Goal: Task Accomplishment & Management: Complete application form

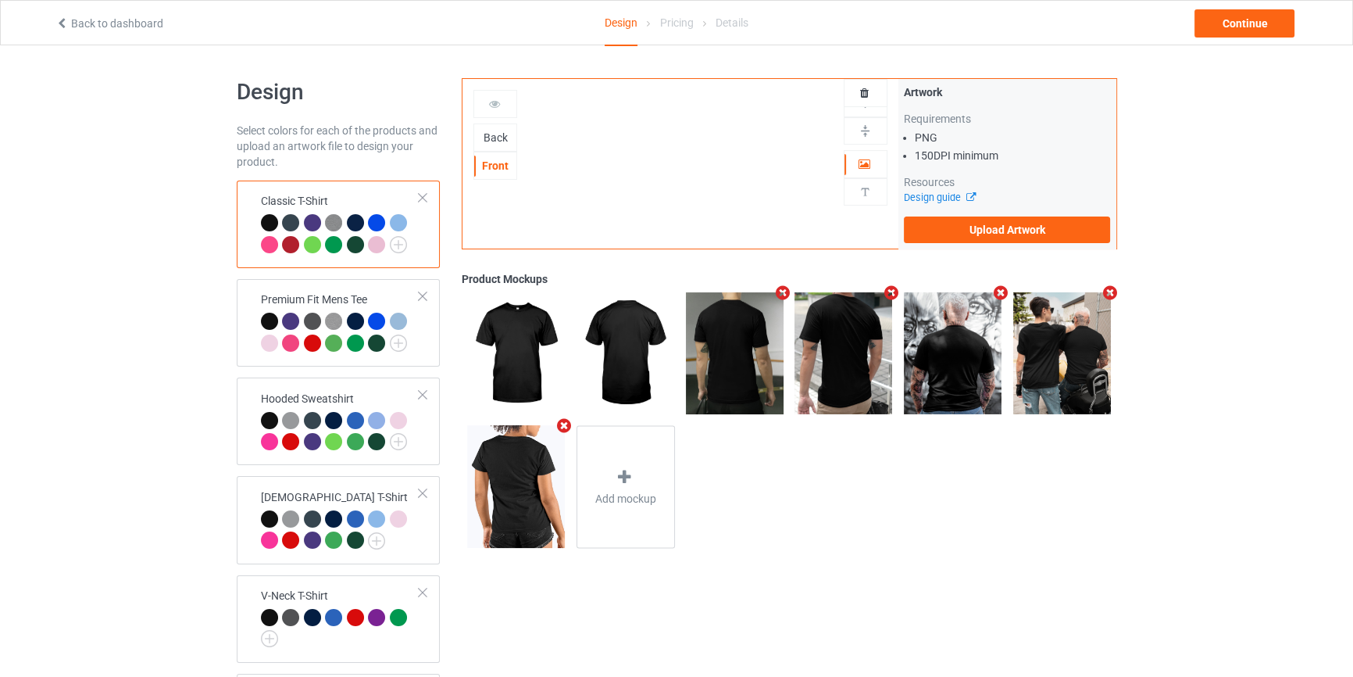
click at [502, 138] on div "Back" at bounding box center [495, 138] width 42 height 16
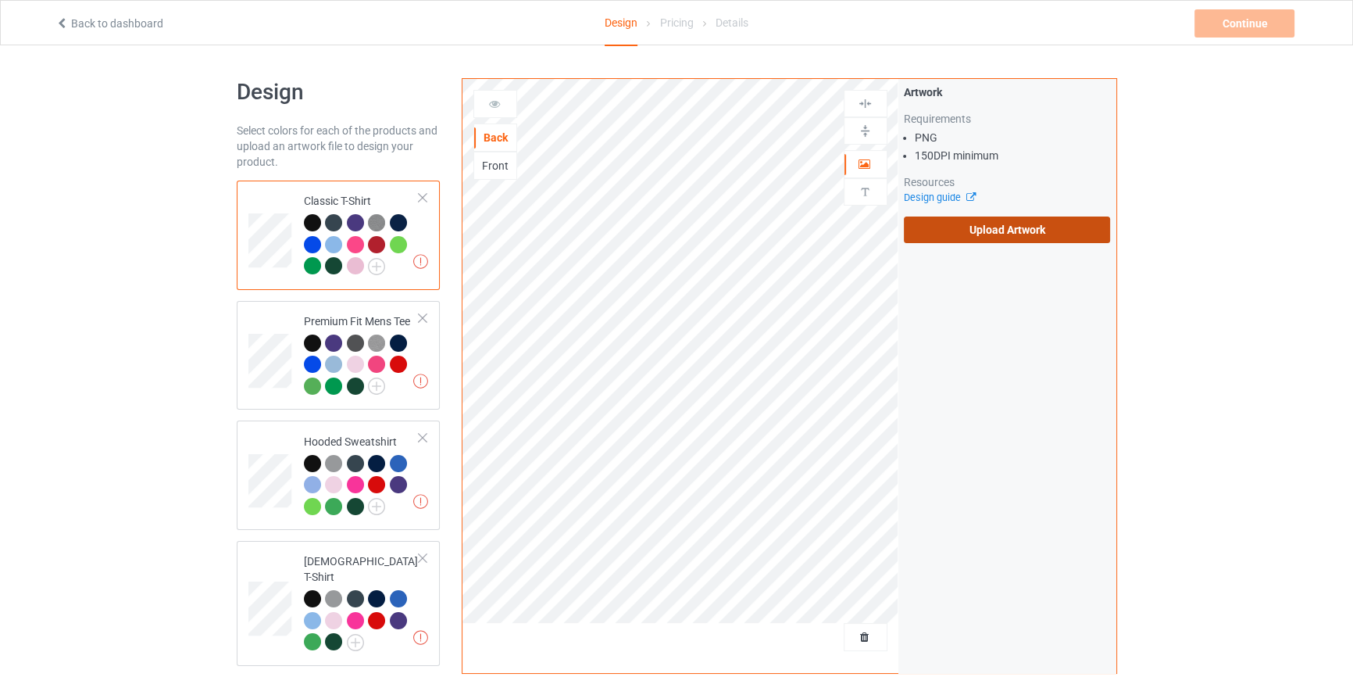
click at [1026, 235] on label "Upload Artwork" at bounding box center [1007, 229] width 207 height 27
click at [0, 0] on input "Upload Artwork" at bounding box center [0, 0] width 0 height 0
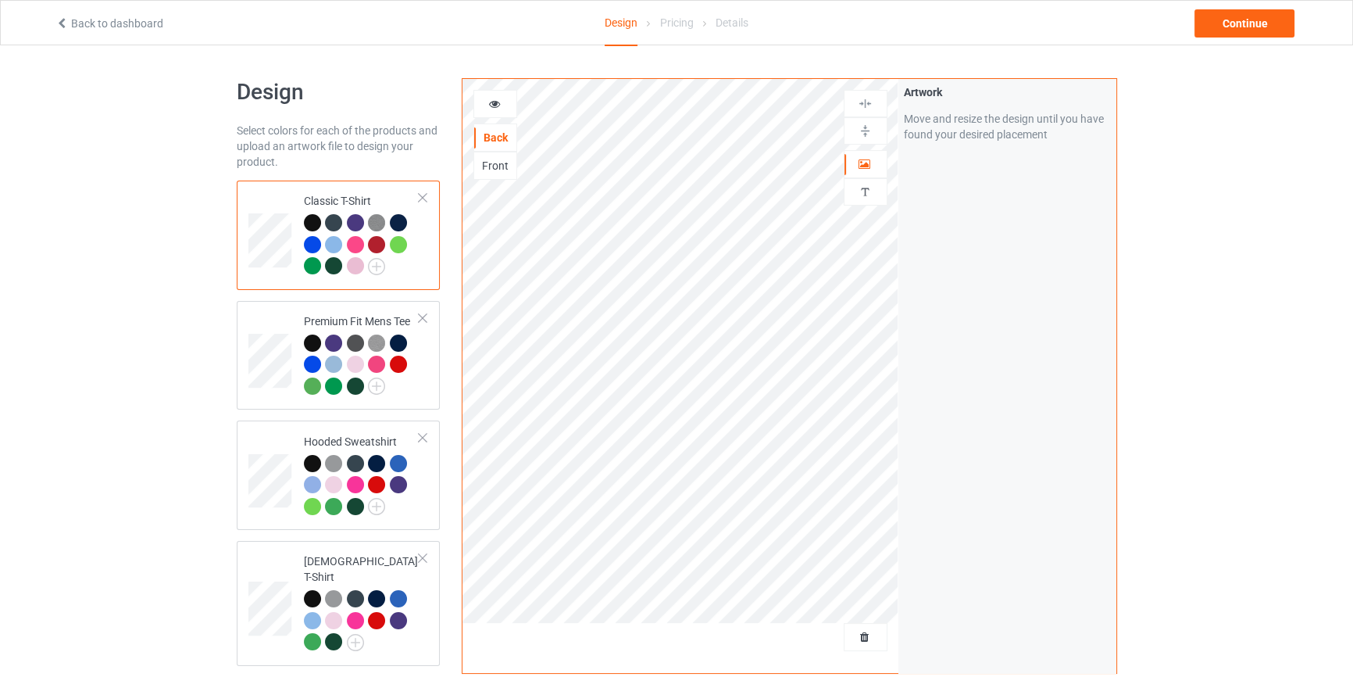
click at [1258, 5] on div "Back to dashboard Design Pricing Details Continue" at bounding box center [677, 23] width 1264 height 44
click at [1261, 27] on div "Continue" at bounding box center [1245, 23] width 100 height 28
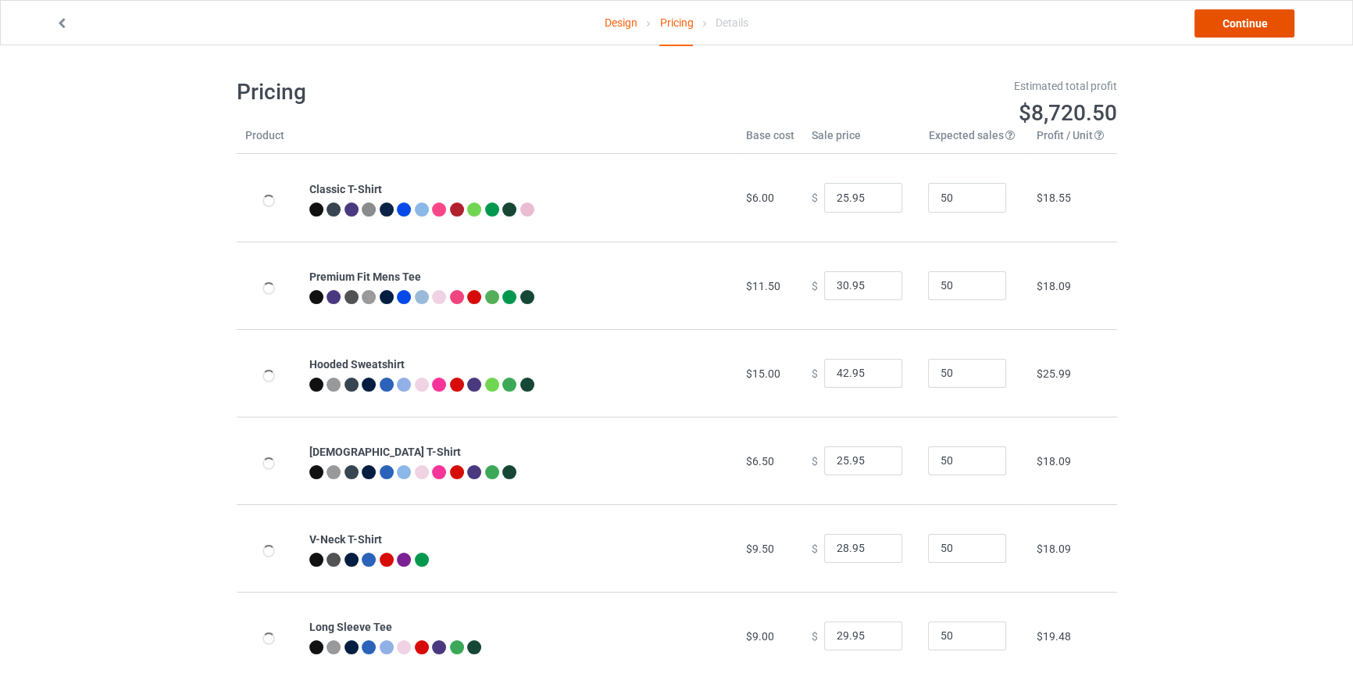
click at [1226, 25] on link "Continue" at bounding box center [1245, 23] width 100 height 28
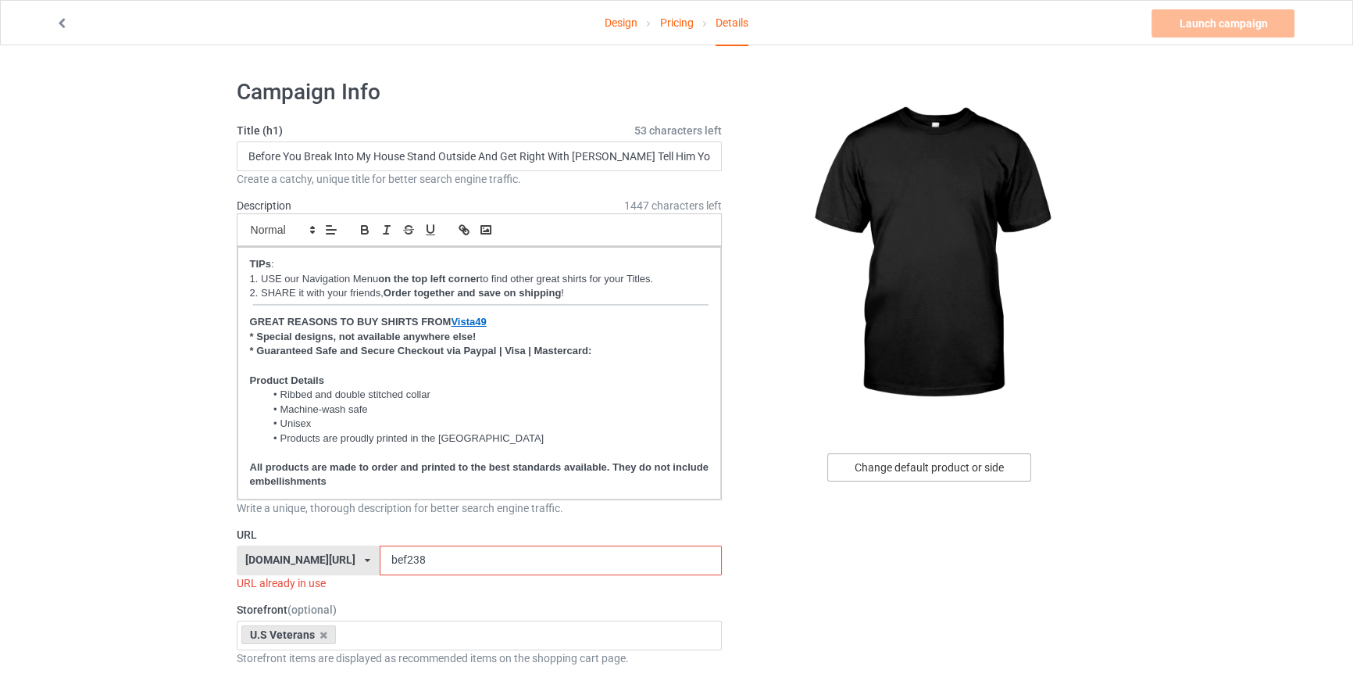
click at [951, 473] on div "Change default product or side" at bounding box center [929, 467] width 204 height 28
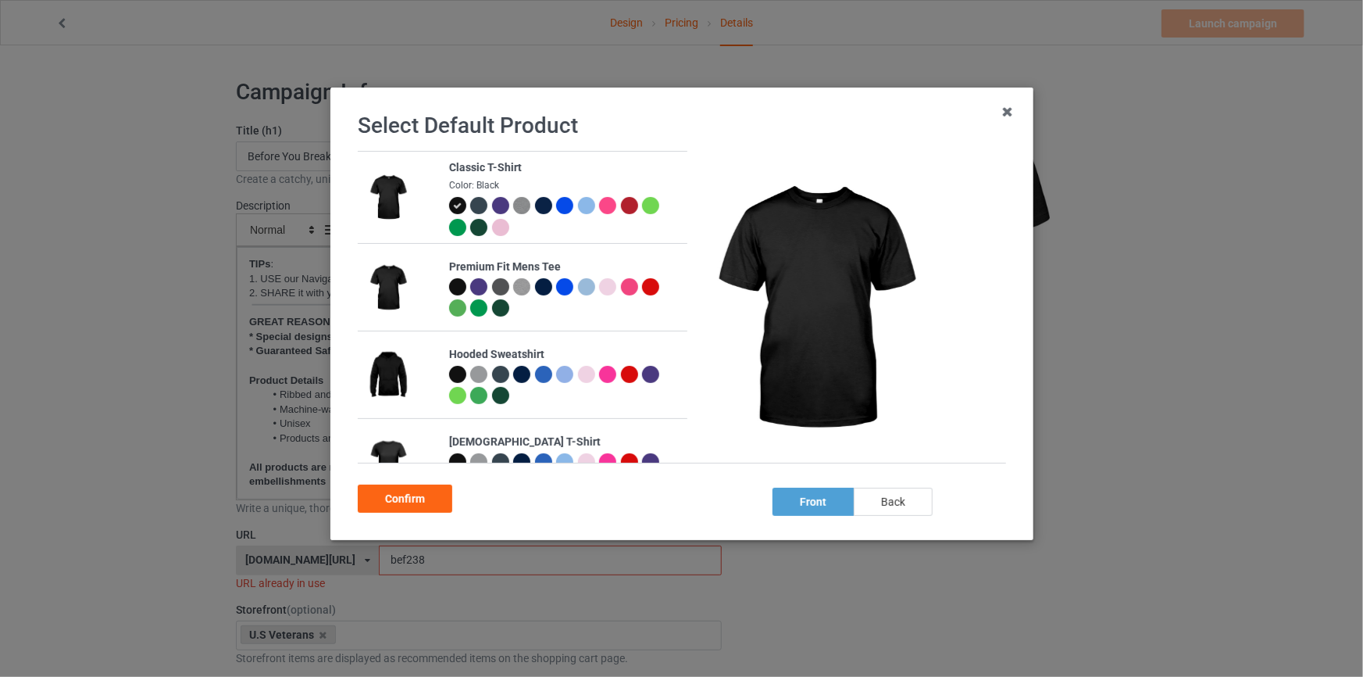
click at [895, 503] on div "back" at bounding box center [892, 502] width 79 height 28
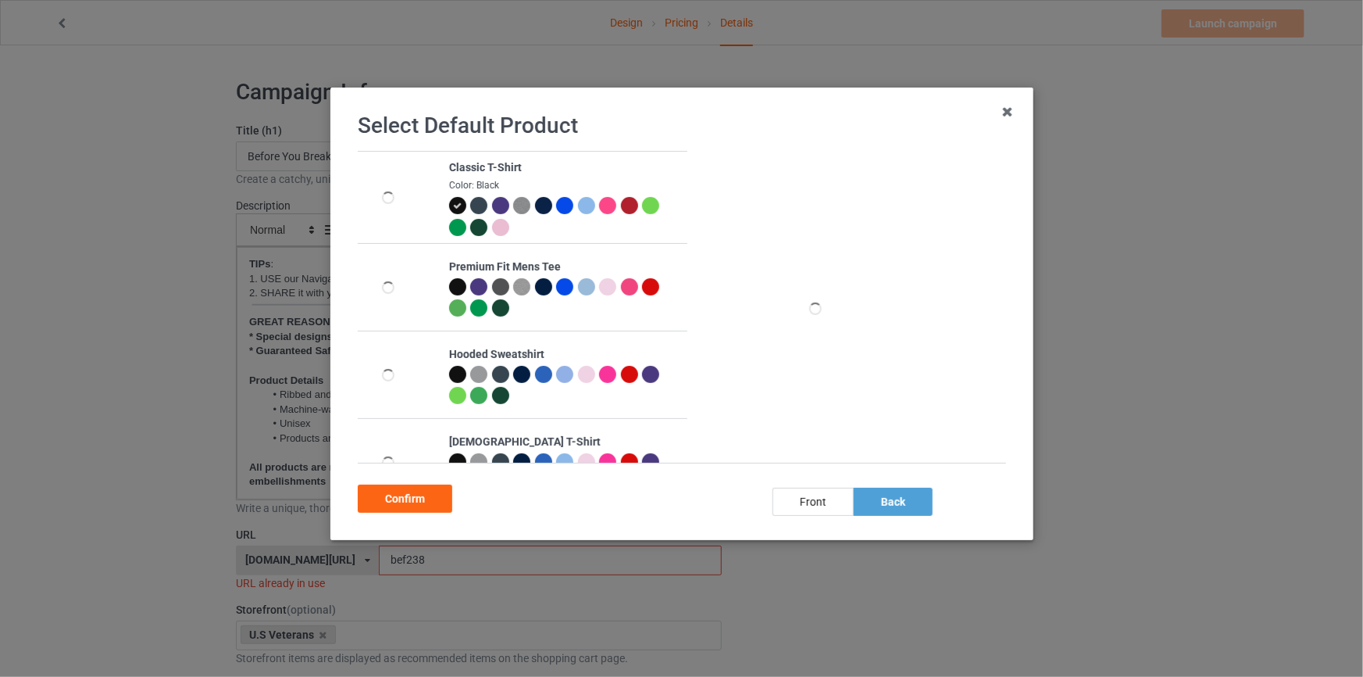
click at [449, 368] on div at bounding box center [456, 374] width 17 height 17
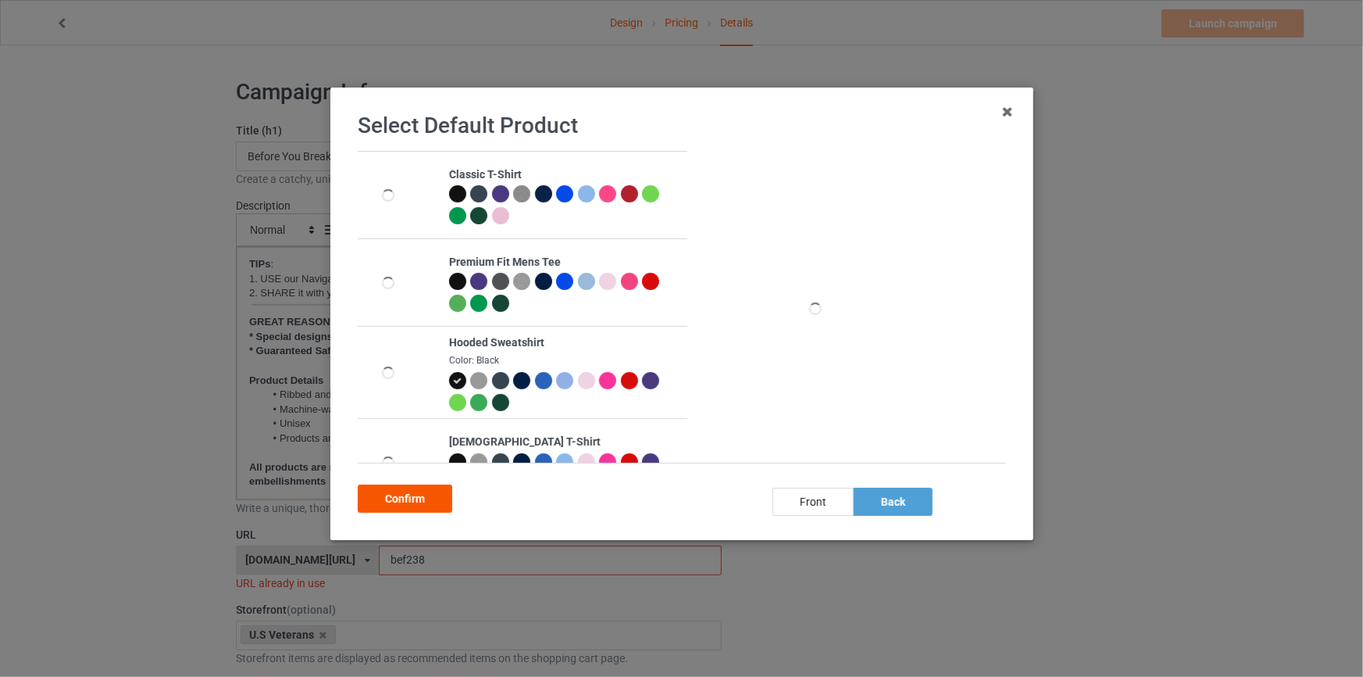
click at [437, 498] on div "Confirm" at bounding box center [405, 498] width 95 height 28
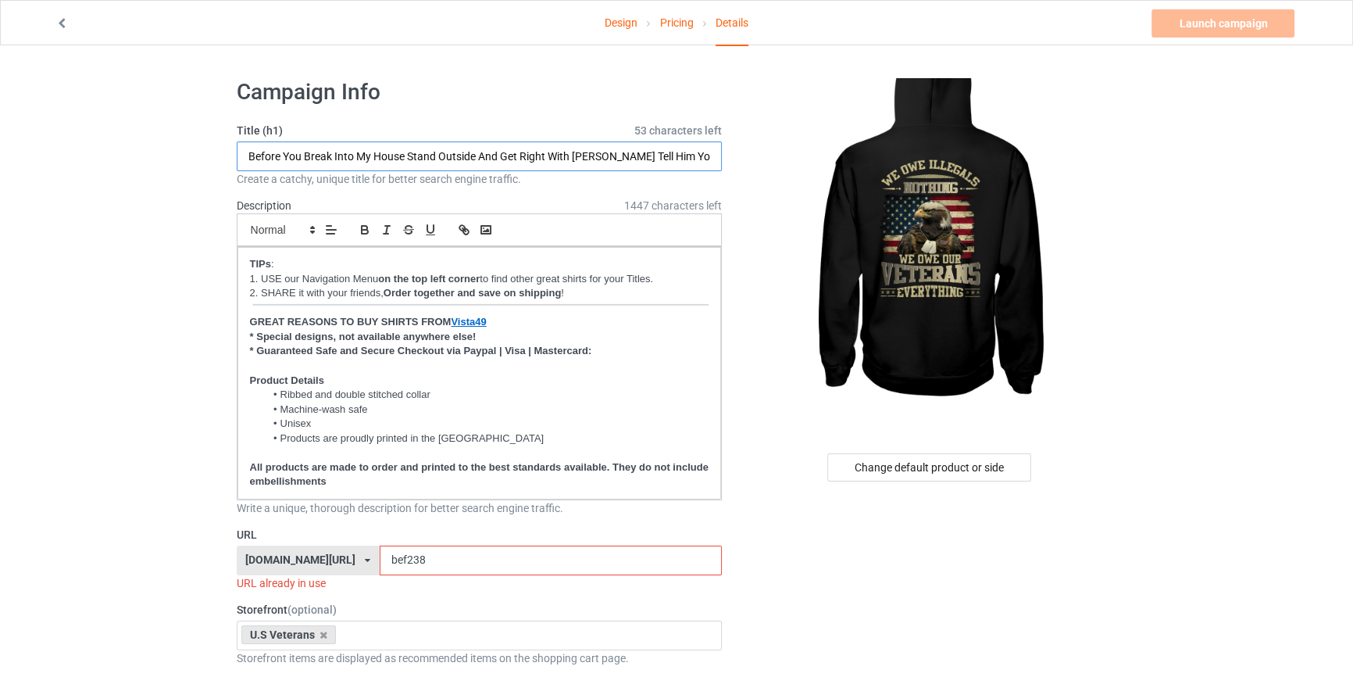
click at [445, 159] on input "Before You Break Into My House Stand Outside And Get Right With Jesus Tell Him …" at bounding box center [480, 156] width 486 height 30
type input "We Owe Illegals Nothing We Owe Our Veterans Everything"
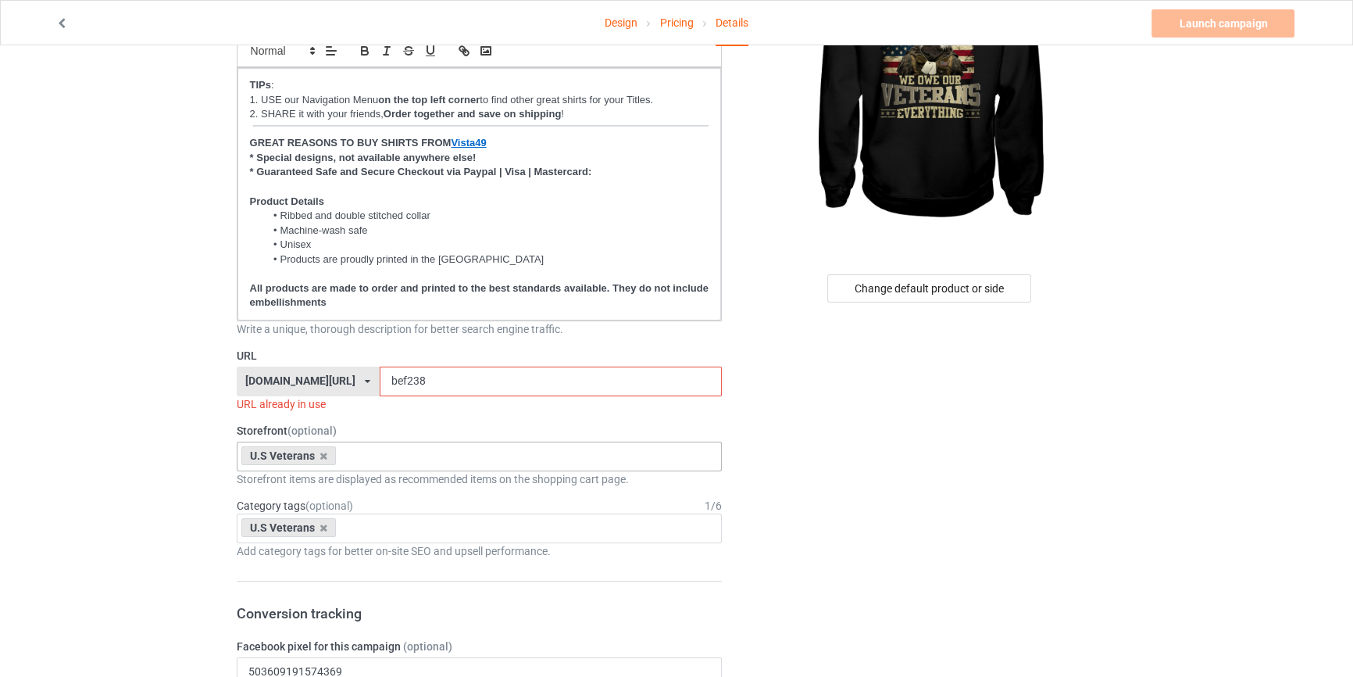
scroll to position [189, 0]
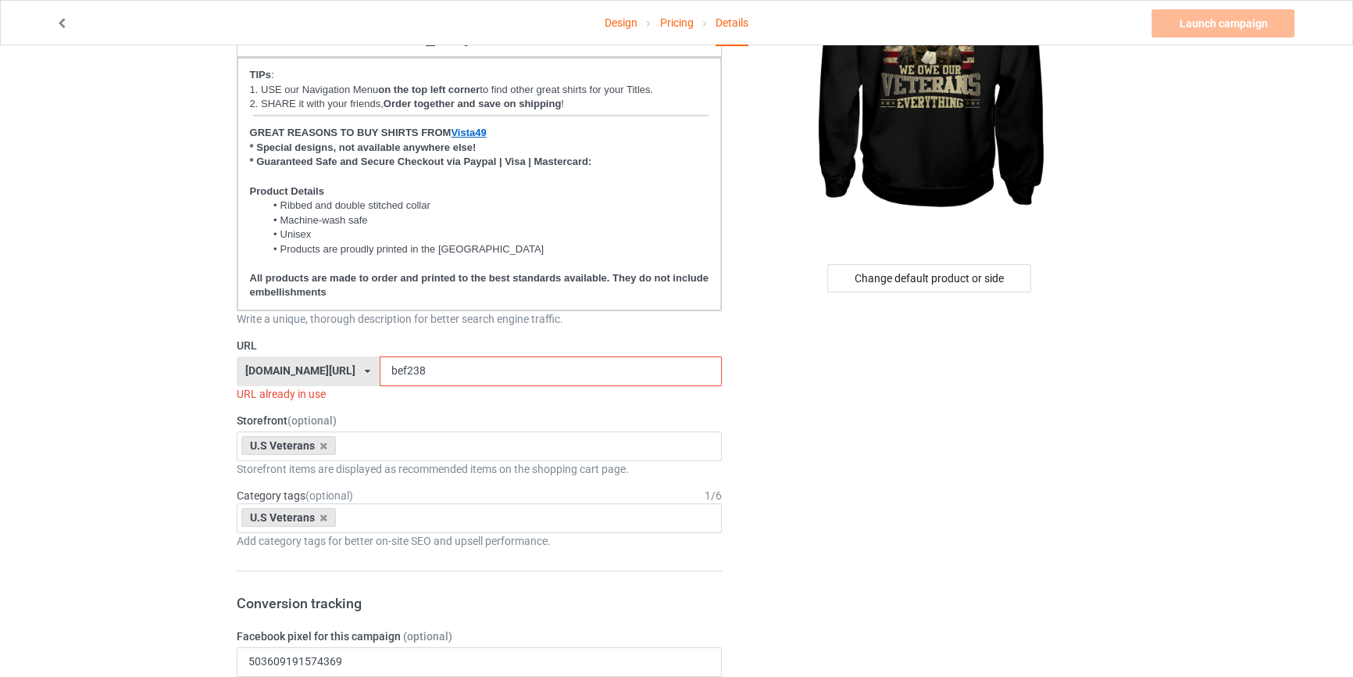
drag, startPoint x: 160, startPoint y: 357, endPoint x: 125, endPoint y: 352, distance: 35.6
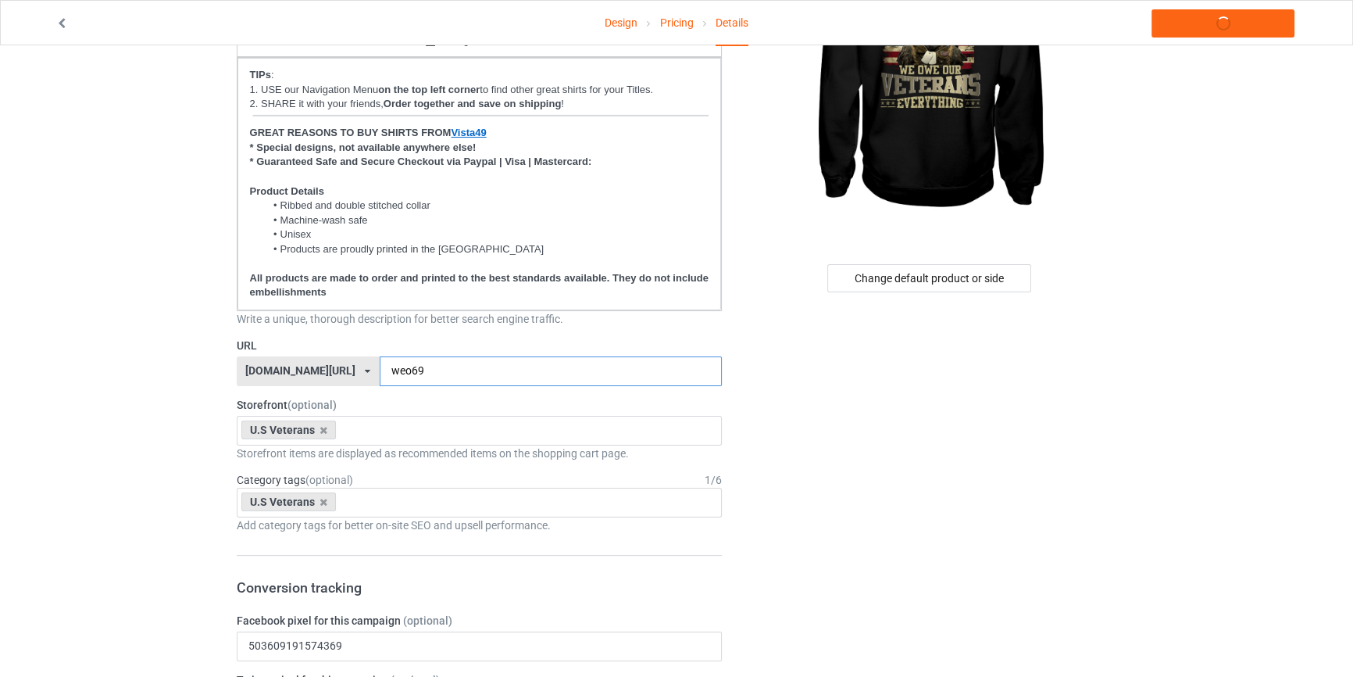
type input "weo69"
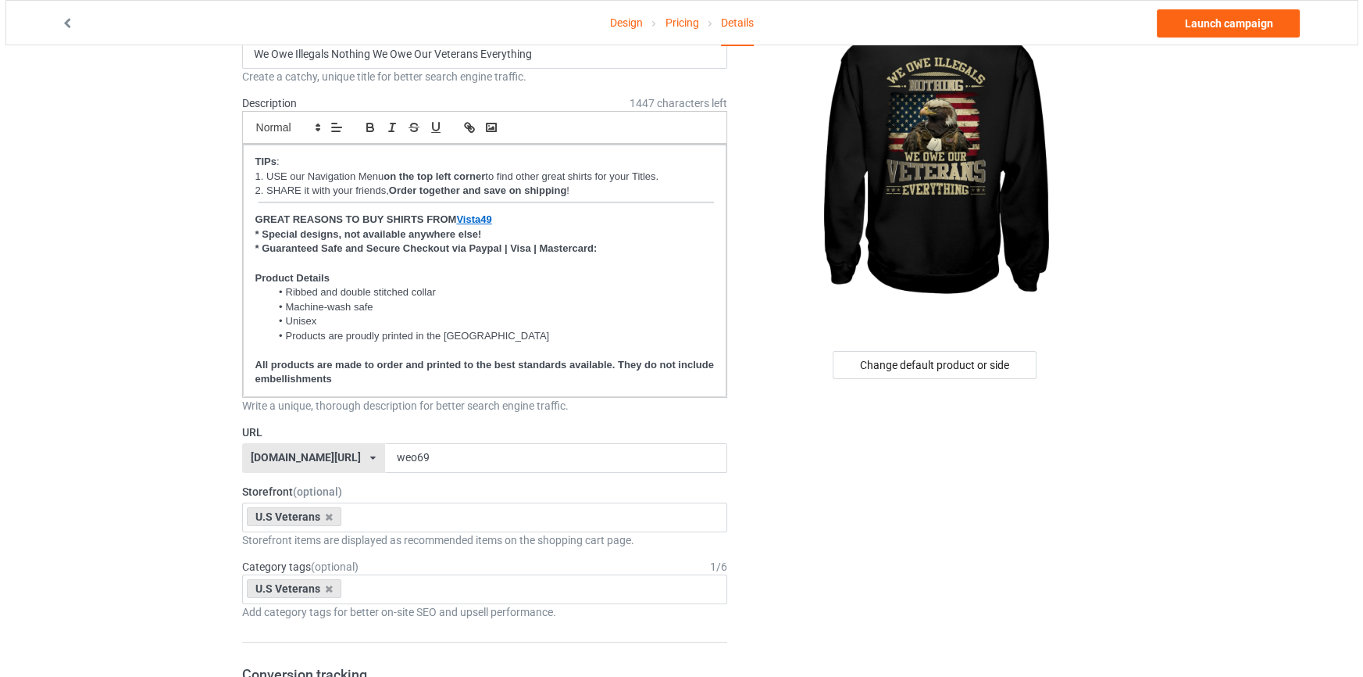
scroll to position [0, 0]
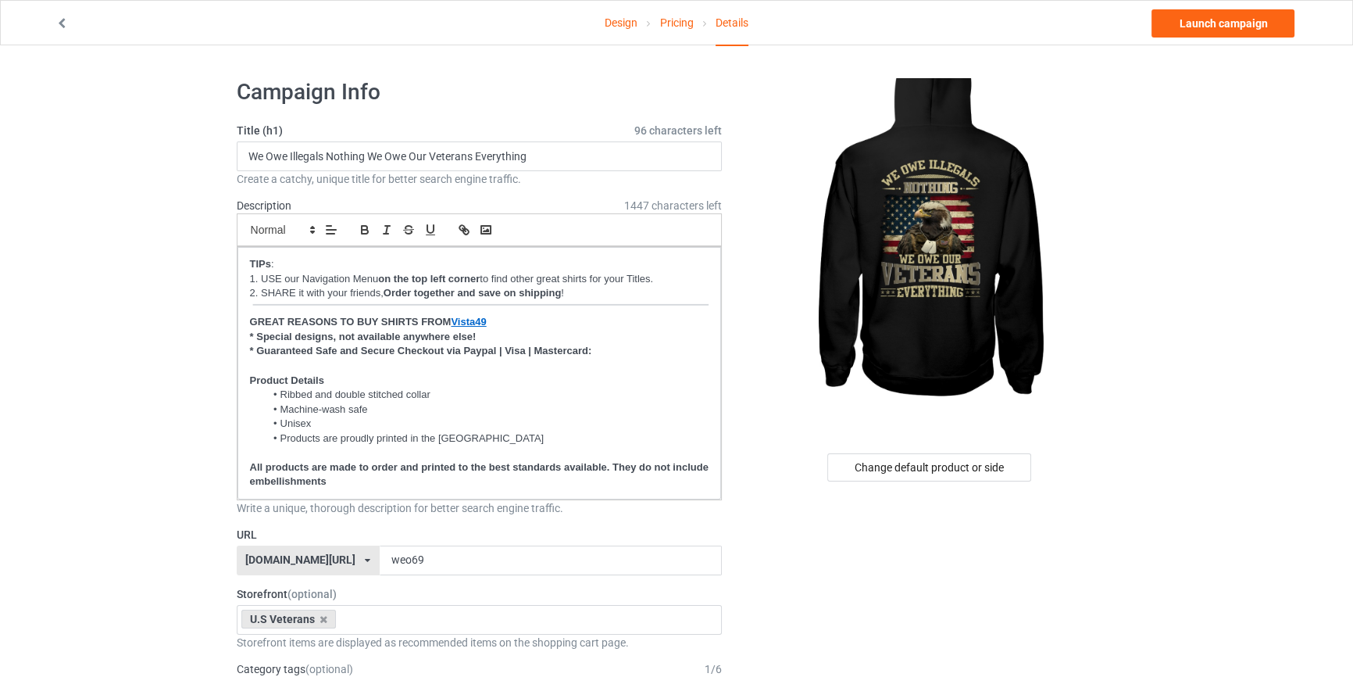
click at [1243, 24] on link "Launch campaign" at bounding box center [1223, 23] width 143 height 28
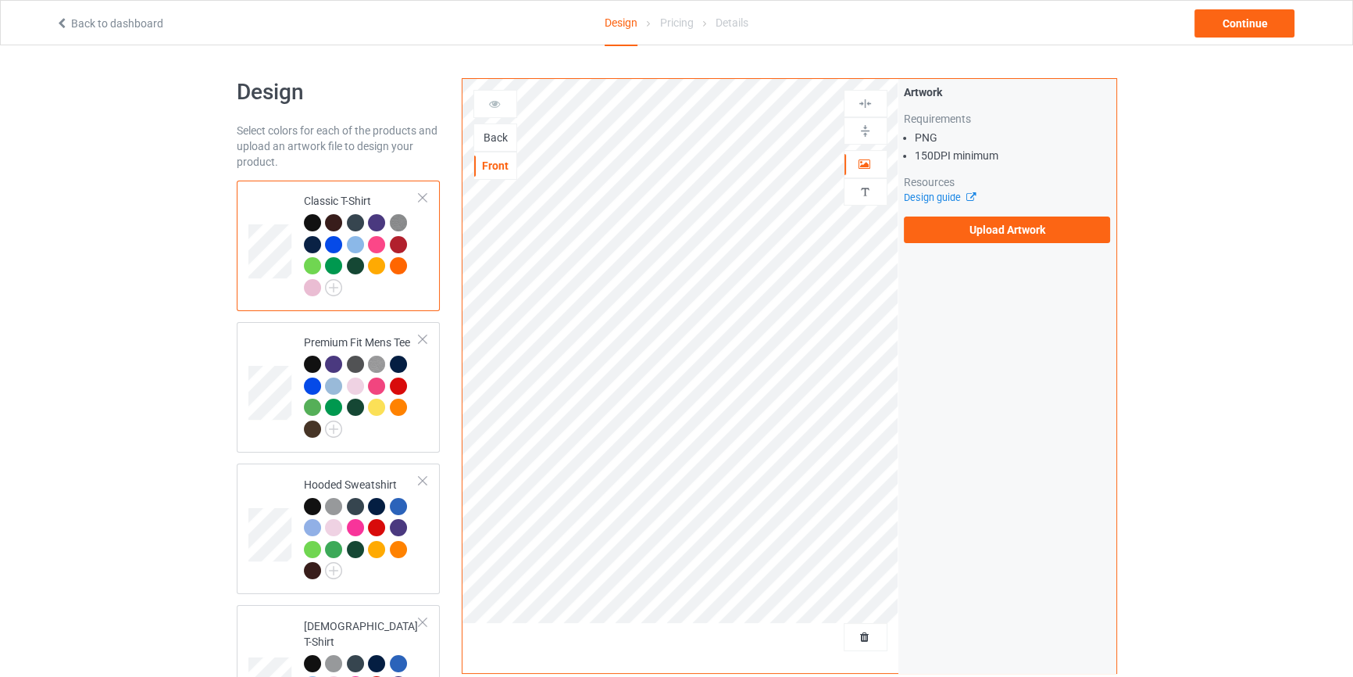
click at [490, 141] on div "Back" at bounding box center [495, 138] width 42 height 16
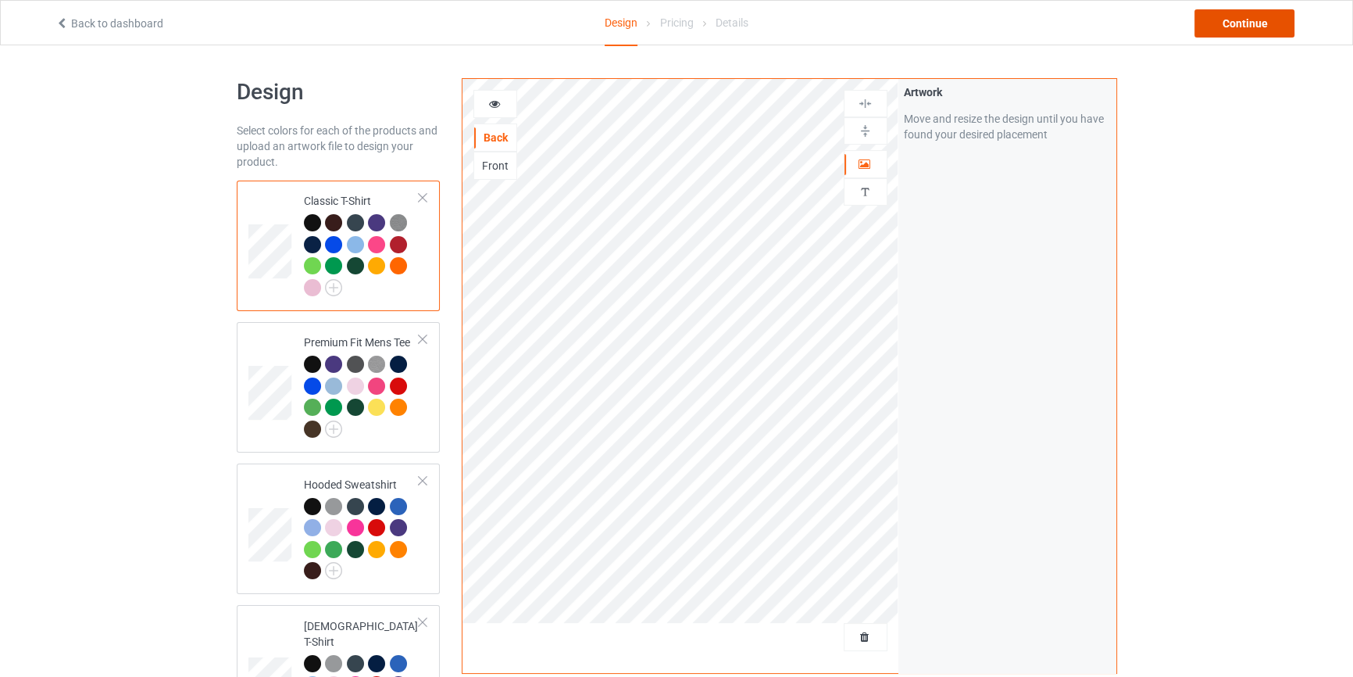
click at [1242, 24] on div "Continue" at bounding box center [1245, 23] width 100 height 28
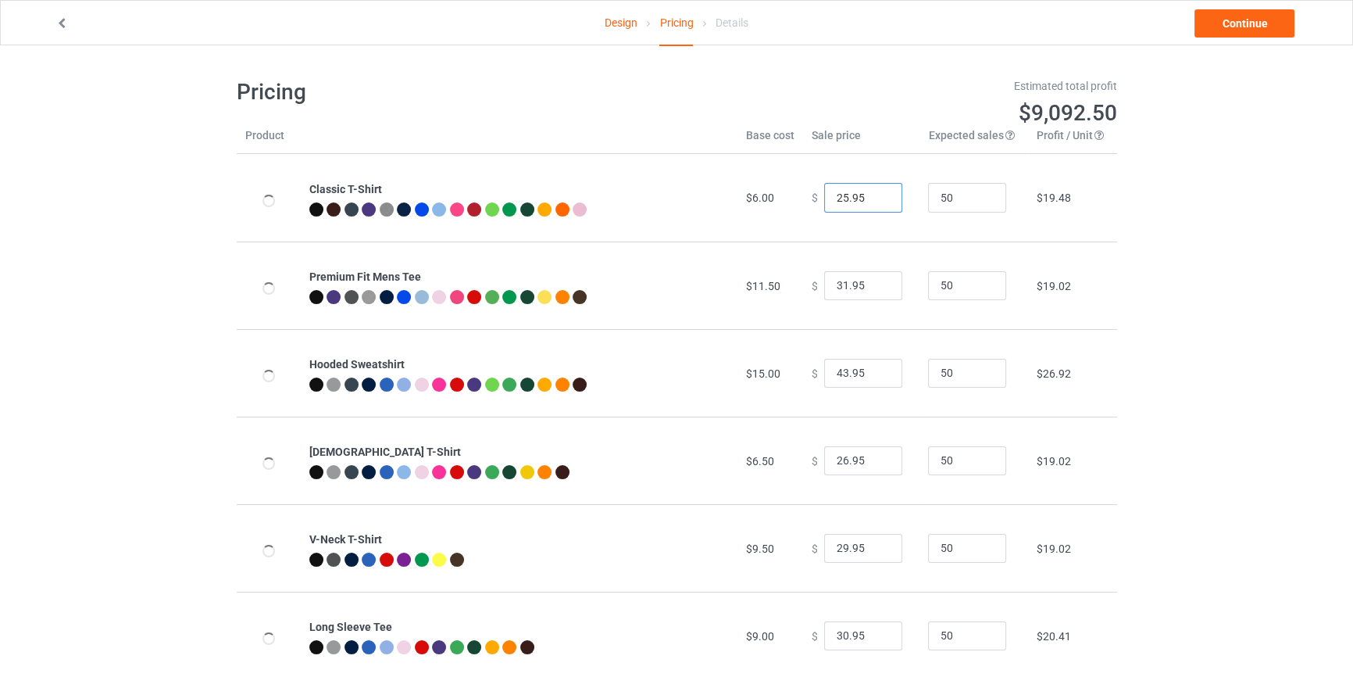
type input "25.95"
click at [881, 202] on input "25.95" at bounding box center [863, 198] width 78 height 30
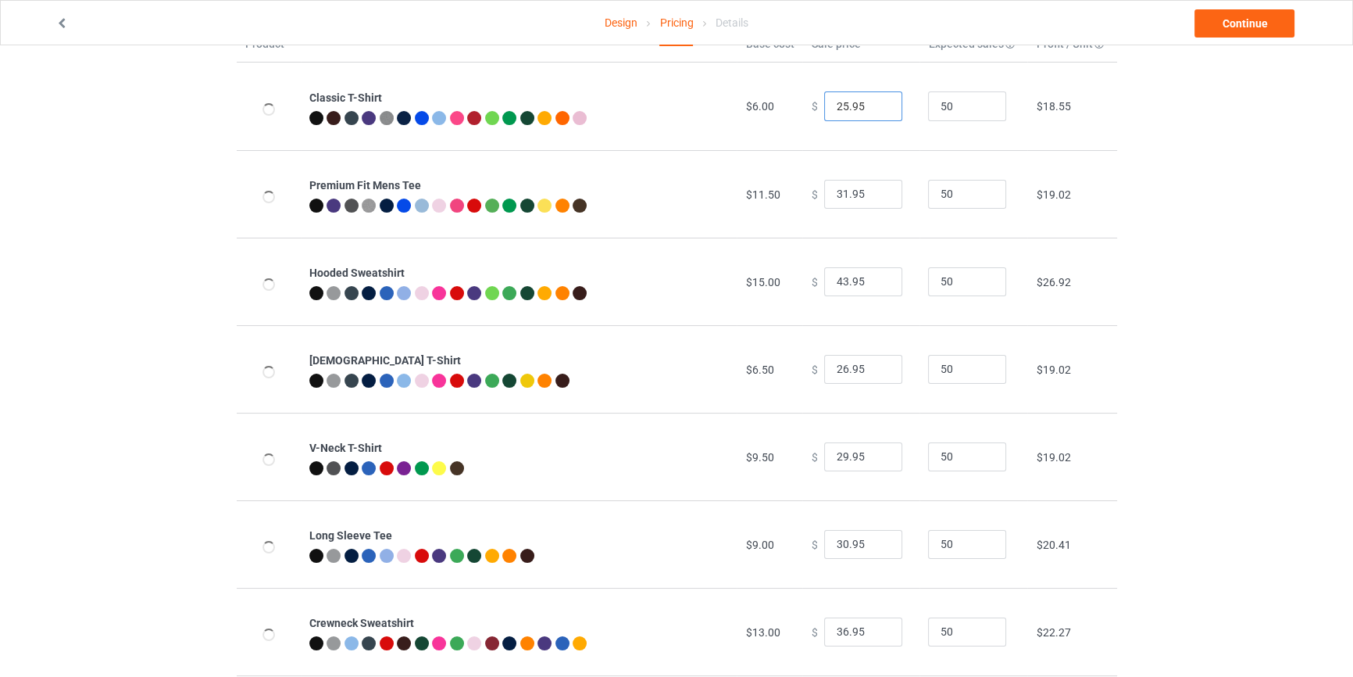
scroll to position [94, 0]
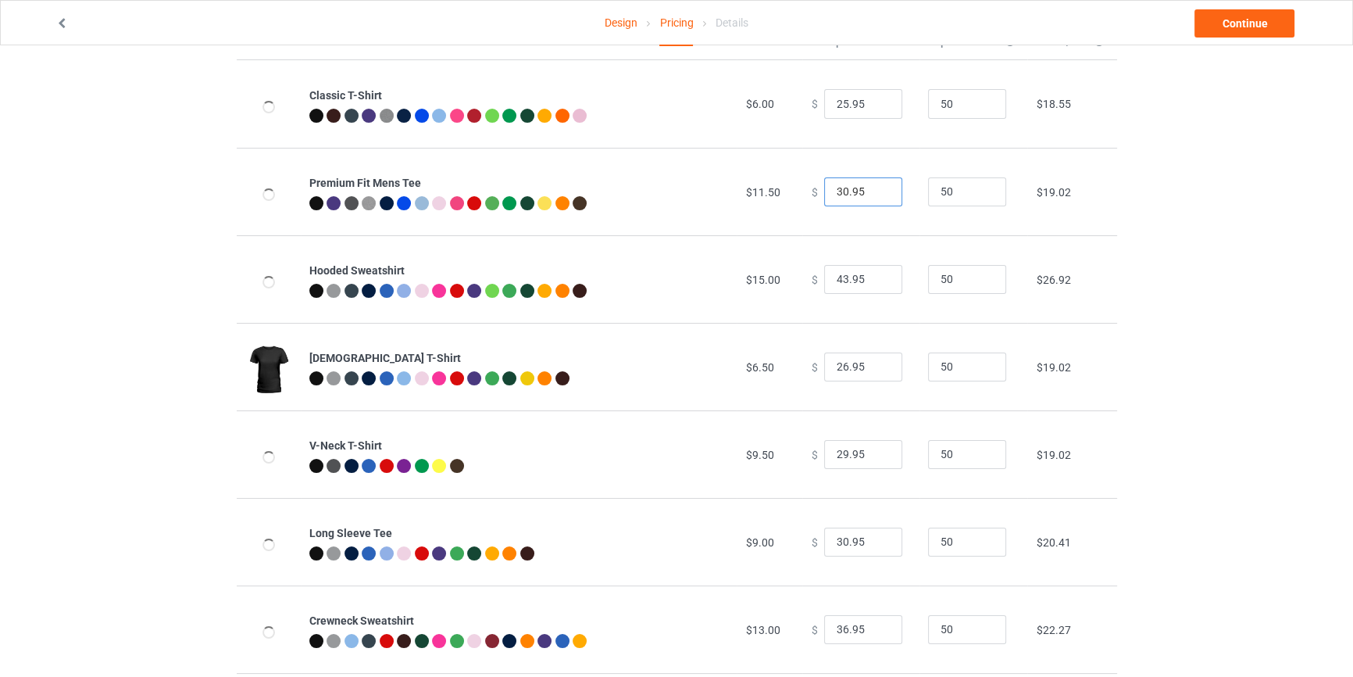
type input "30.95"
click at [876, 196] on input "30.95" at bounding box center [863, 192] width 78 height 30
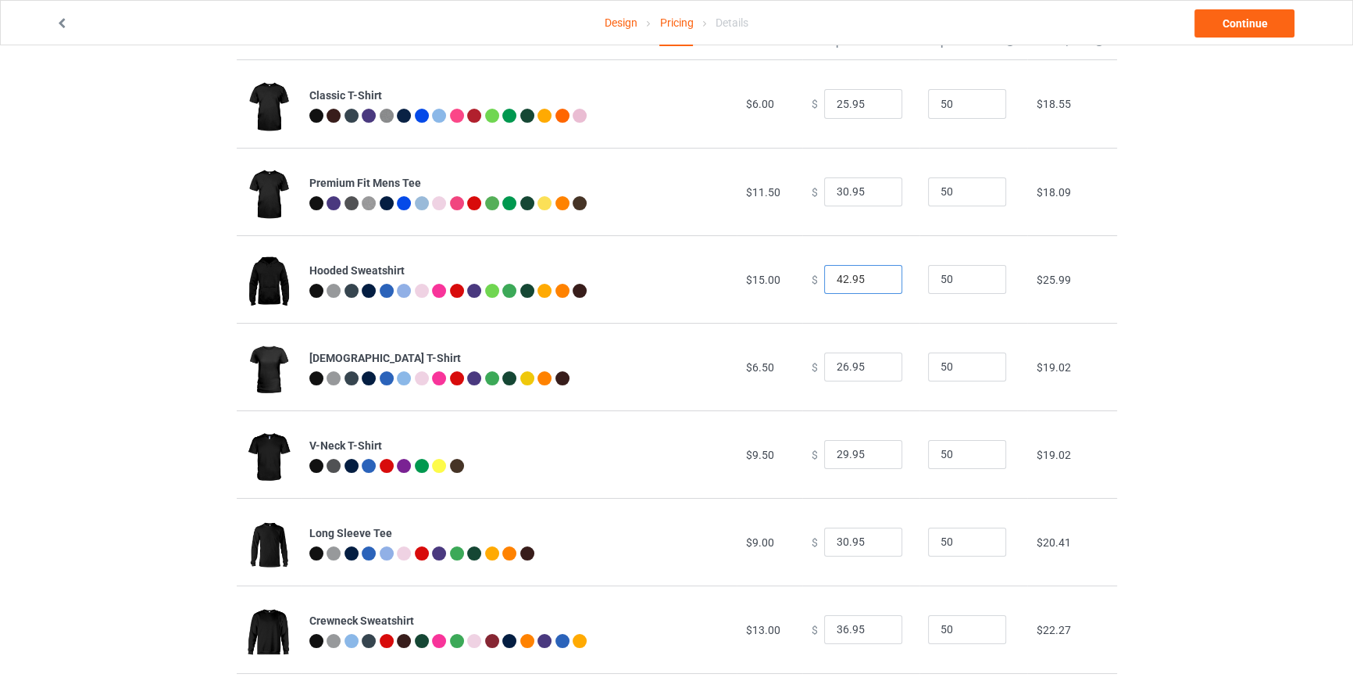
type input "42.95"
click at [877, 281] on input "42.95" at bounding box center [863, 280] width 78 height 30
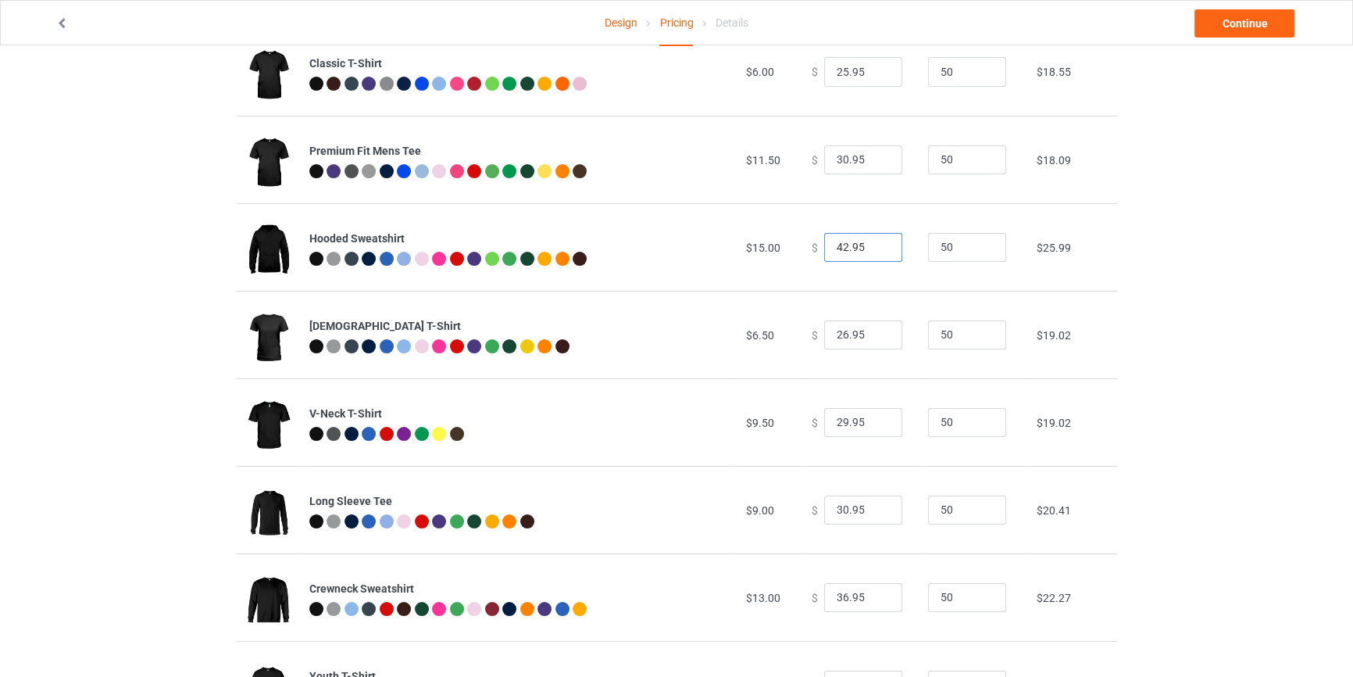
scroll to position [189, 0]
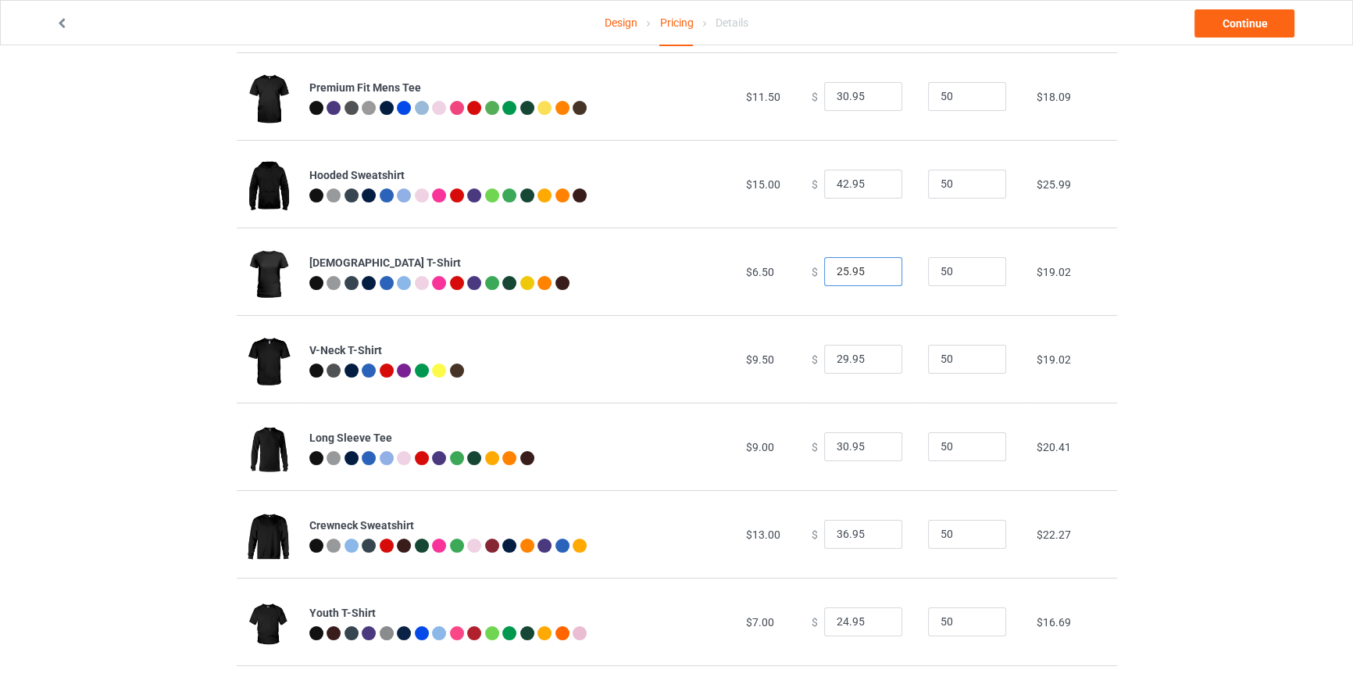
type input "25.95"
click at [874, 277] on input "25.95" at bounding box center [863, 272] width 78 height 30
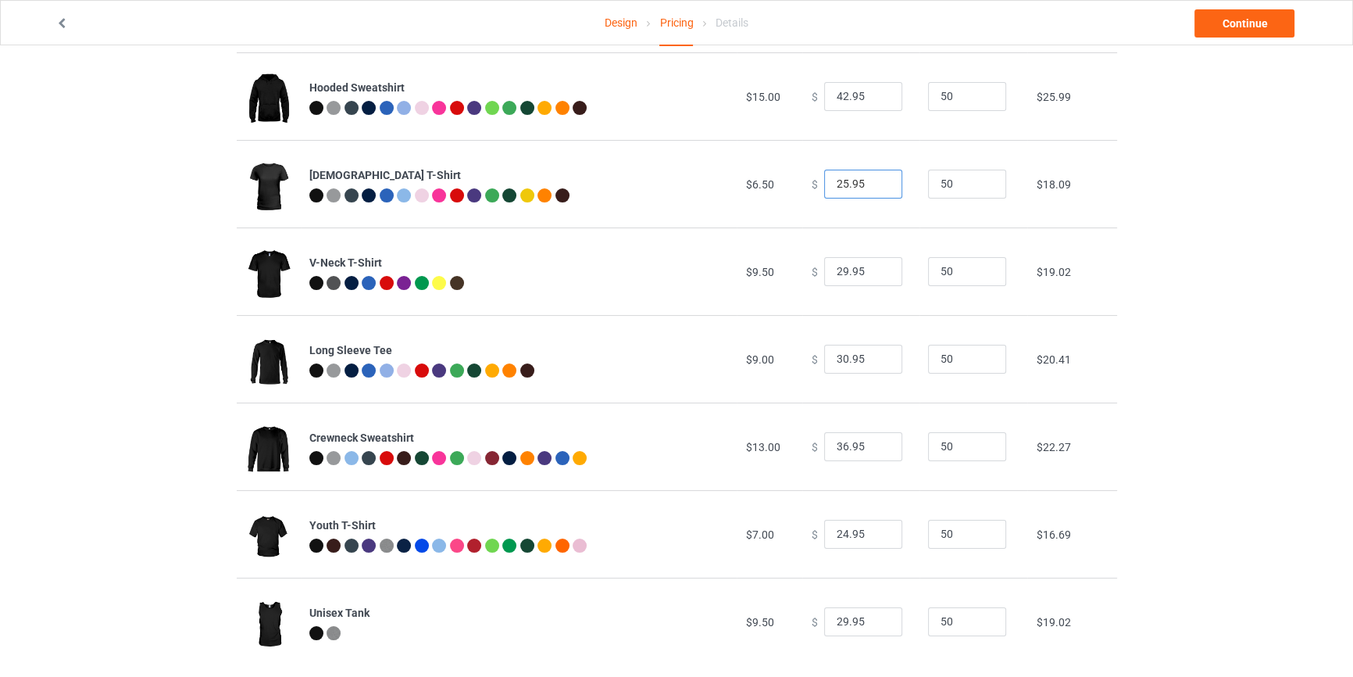
scroll to position [284, 0]
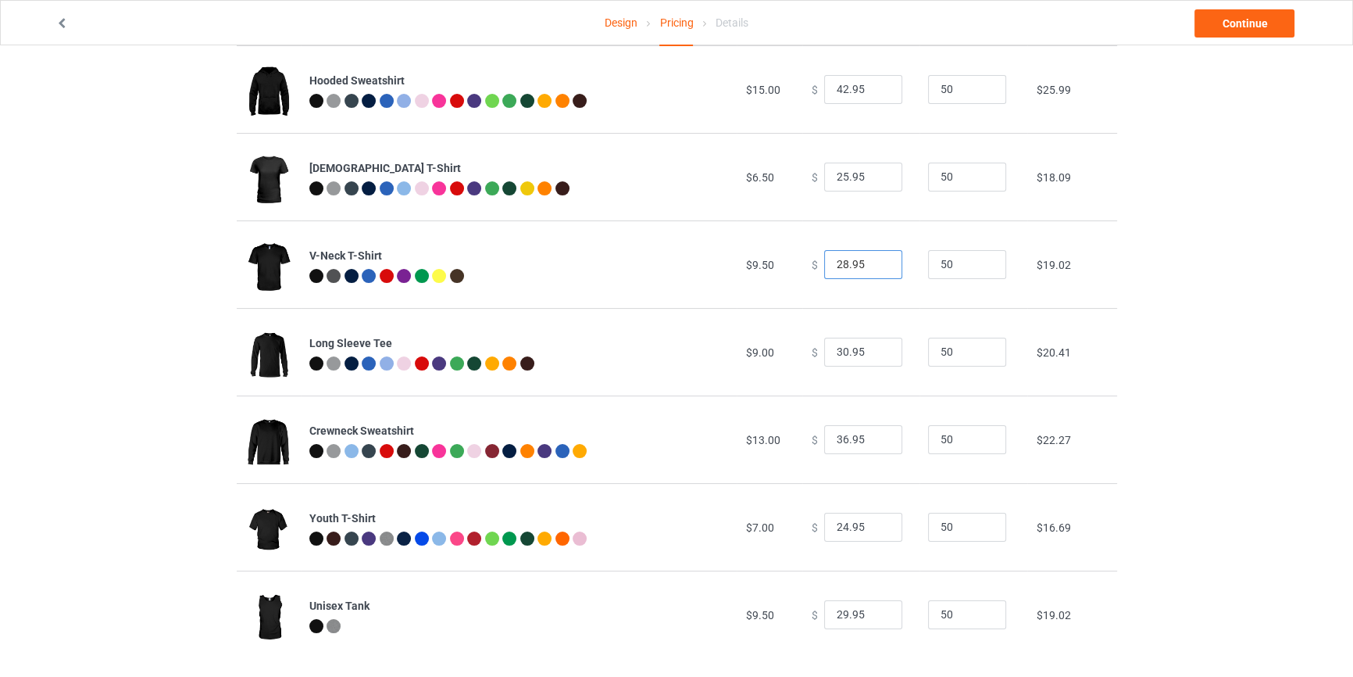
type input "28.95"
click at [877, 268] on input "28.95" at bounding box center [863, 265] width 78 height 30
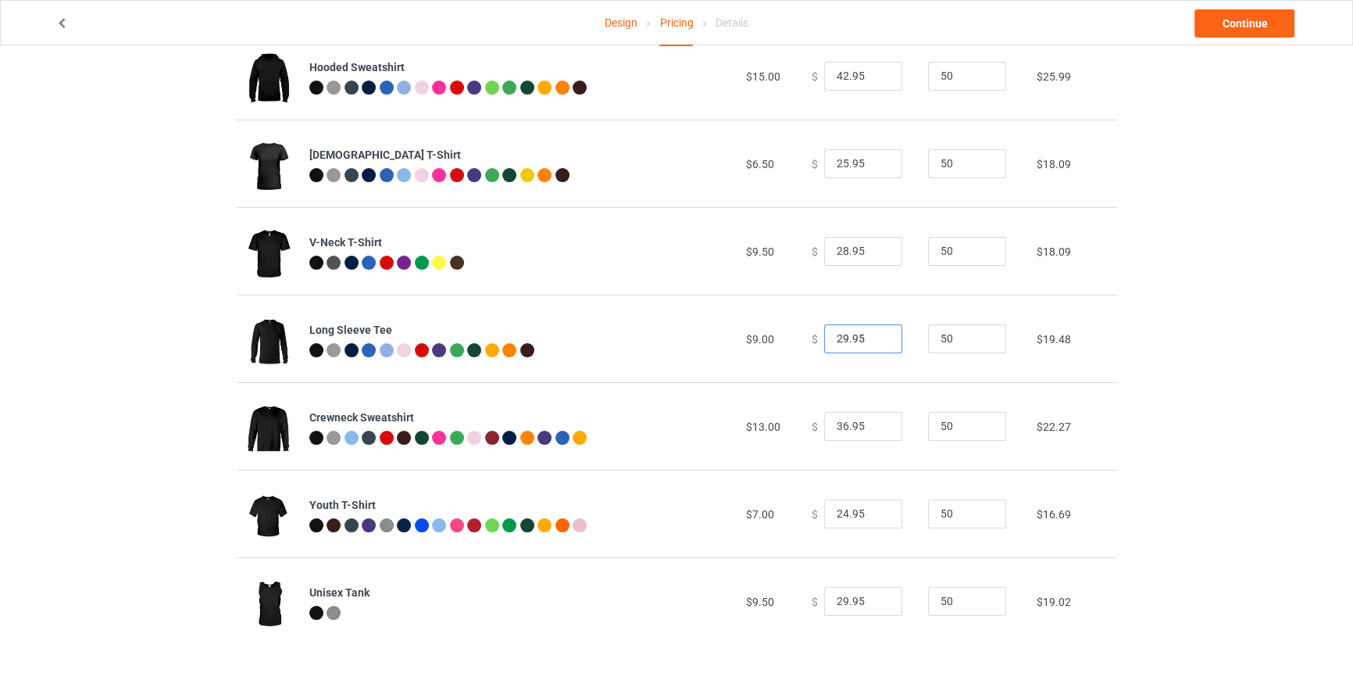
type input "29.95"
click at [876, 342] on input "29.95" at bounding box center [863, 339] width 78 height 30
type input "35.95"
click at [874, 429] on input "35.95" at bounding box center [863, 427] width 78 height 30
type input "28.95"
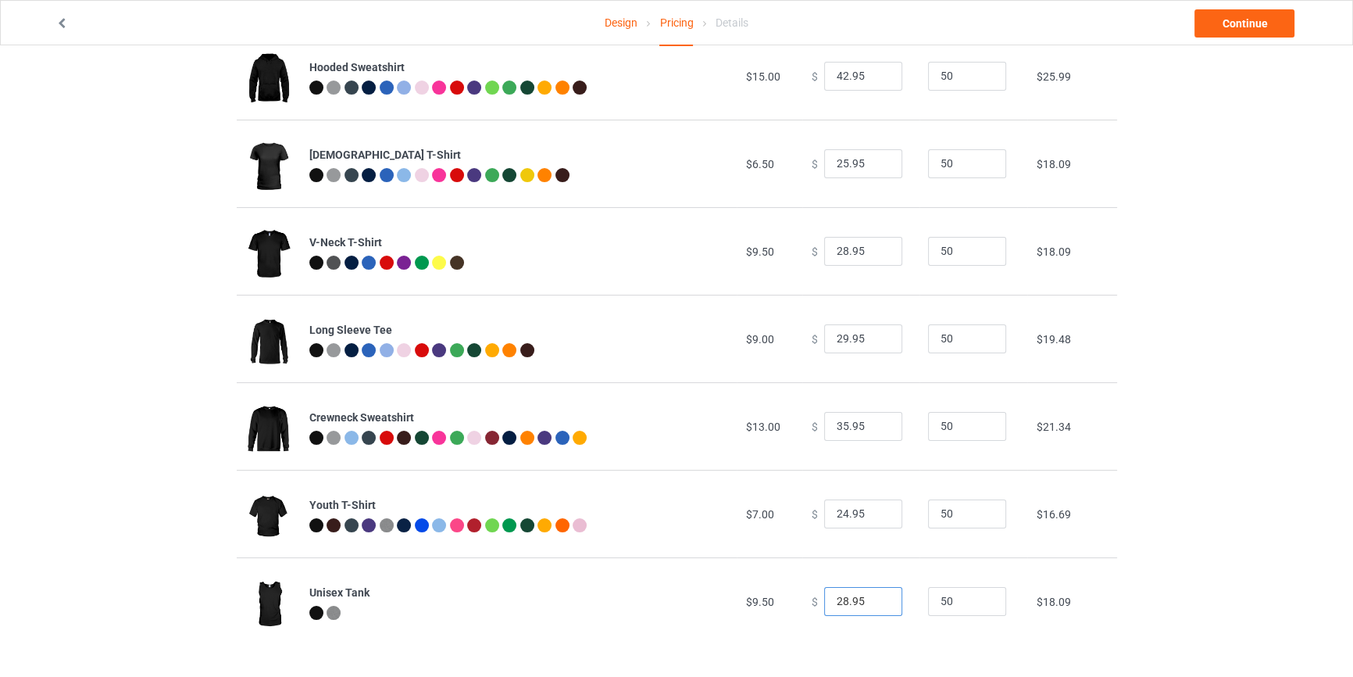
click at [876, 604] on input "28.95" at bounding box center [863, 602] width 78 height 30
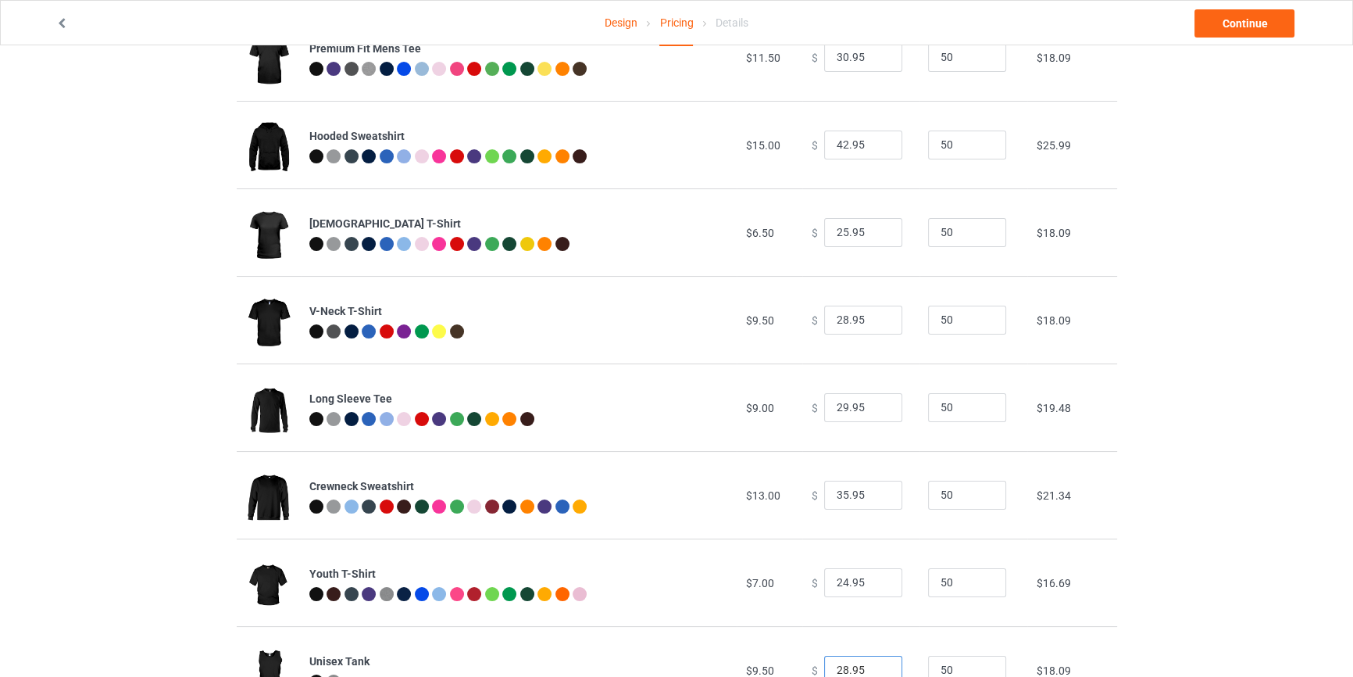
scroll to position [107, 0]
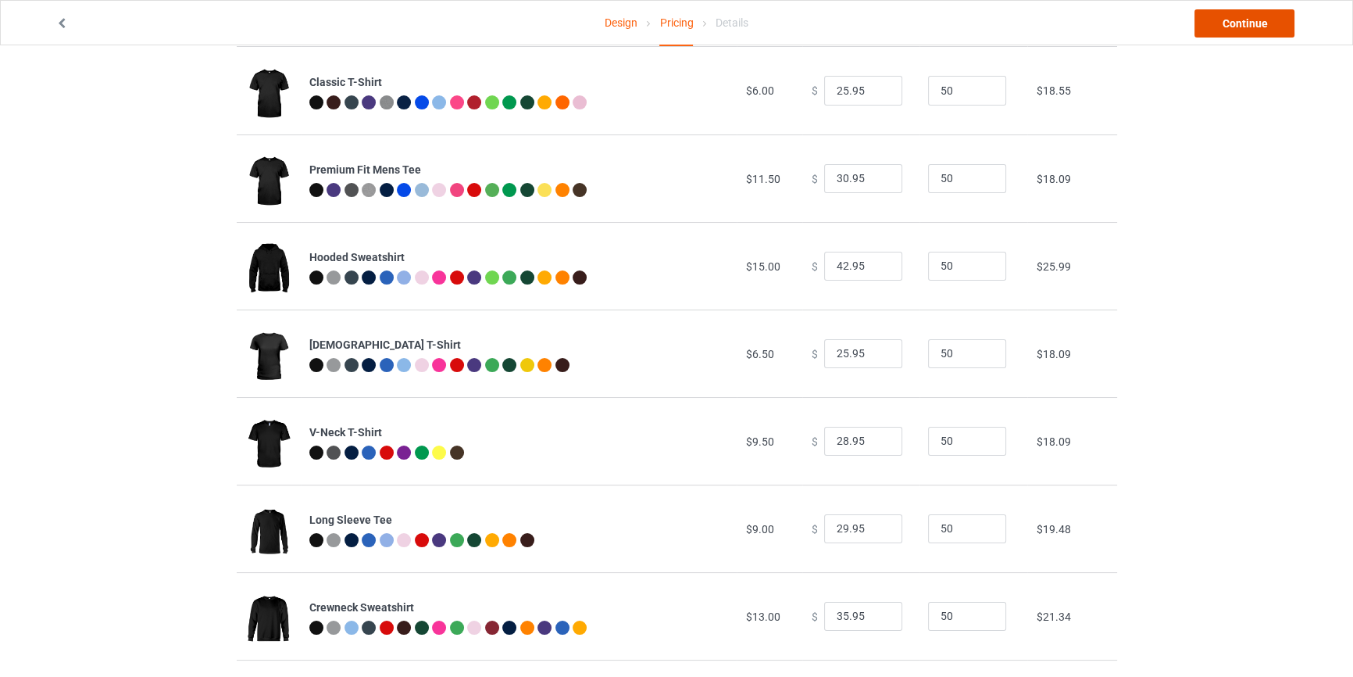
click at [1235, 32] on link "Continue" at bounding box center [1245, 23] width 100 height 28
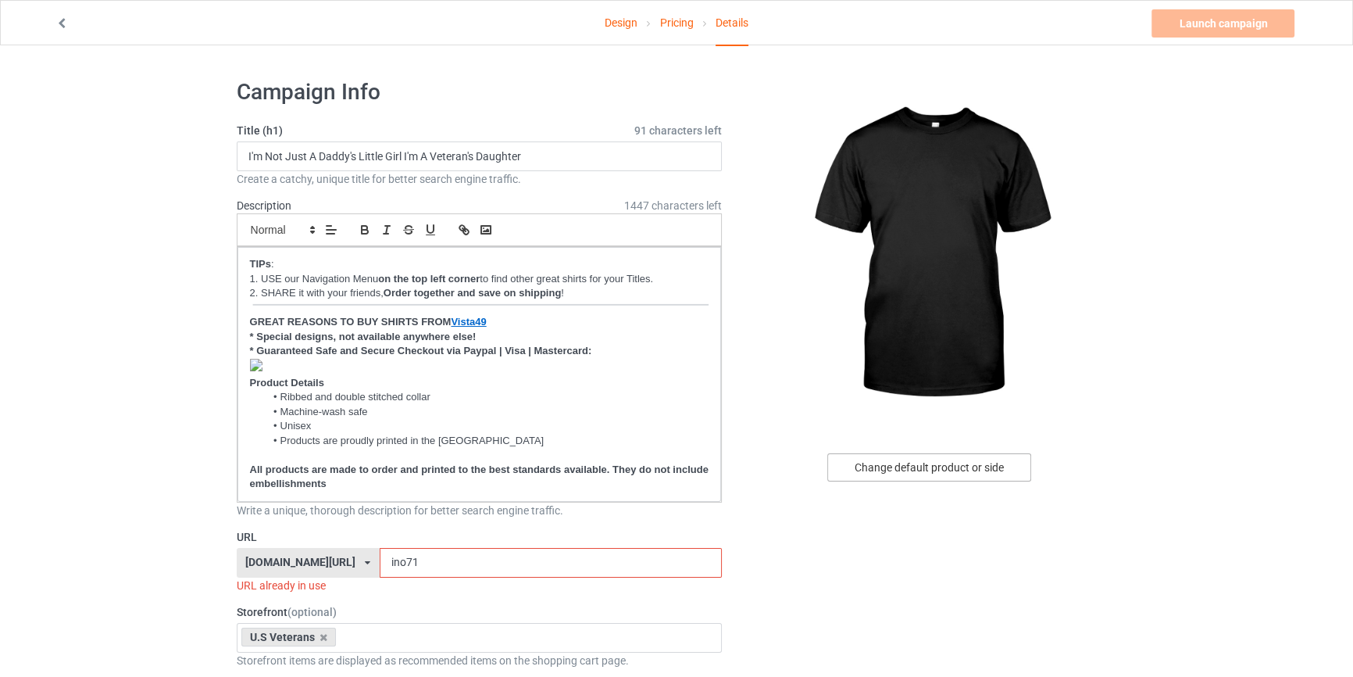
click at [942, 470] on div "Change default product or side" at bounding box center [929, 467] width 204 height 28
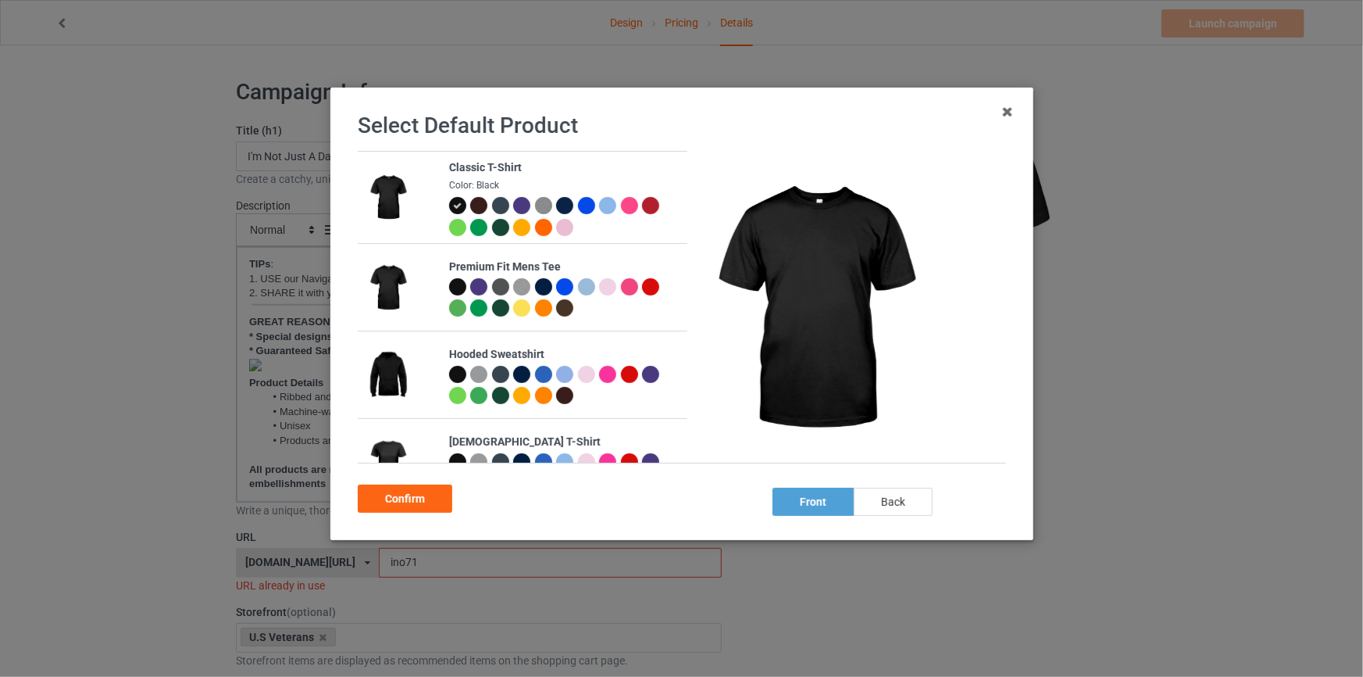
click at [900, 498] on div "back" at bounding box center [892, 502] width 79 height 28
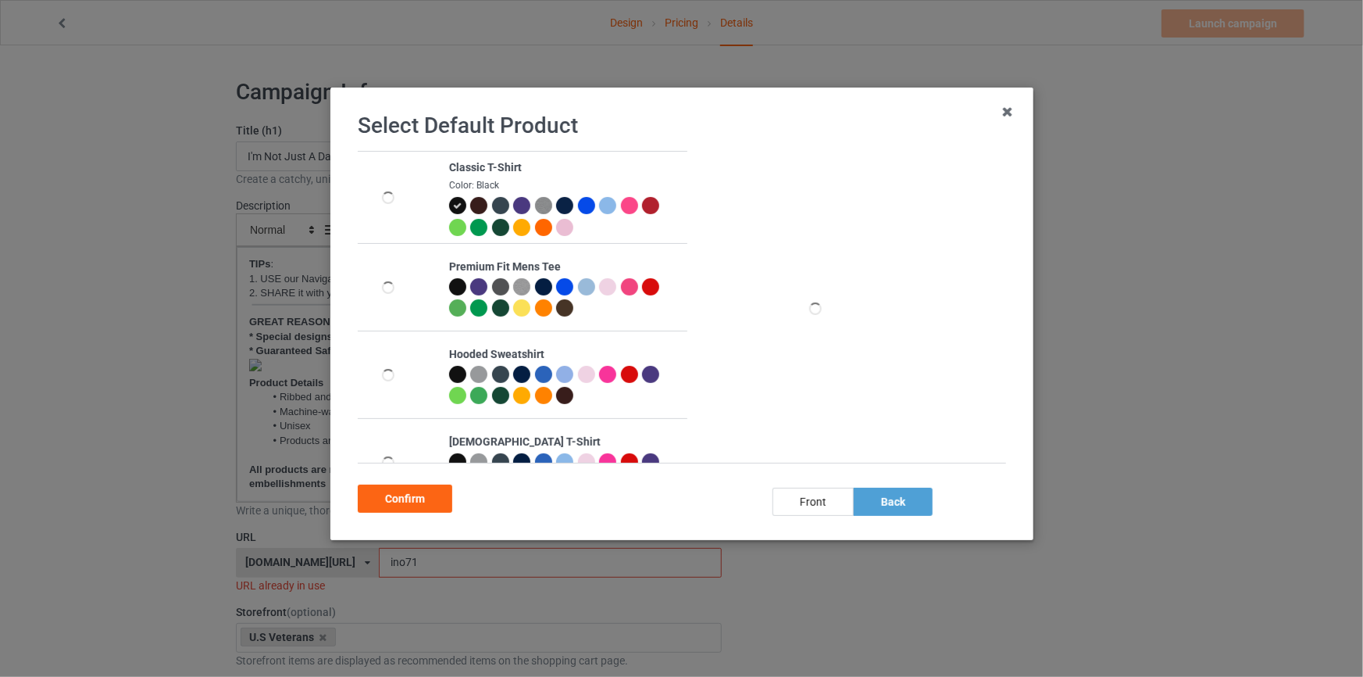
click at [558, 203] on div at bounding box center [564, 205] width 17 height 17
click at [432, 495] on div "Confirm" at bounding box center [405, 498] width 95 height 28
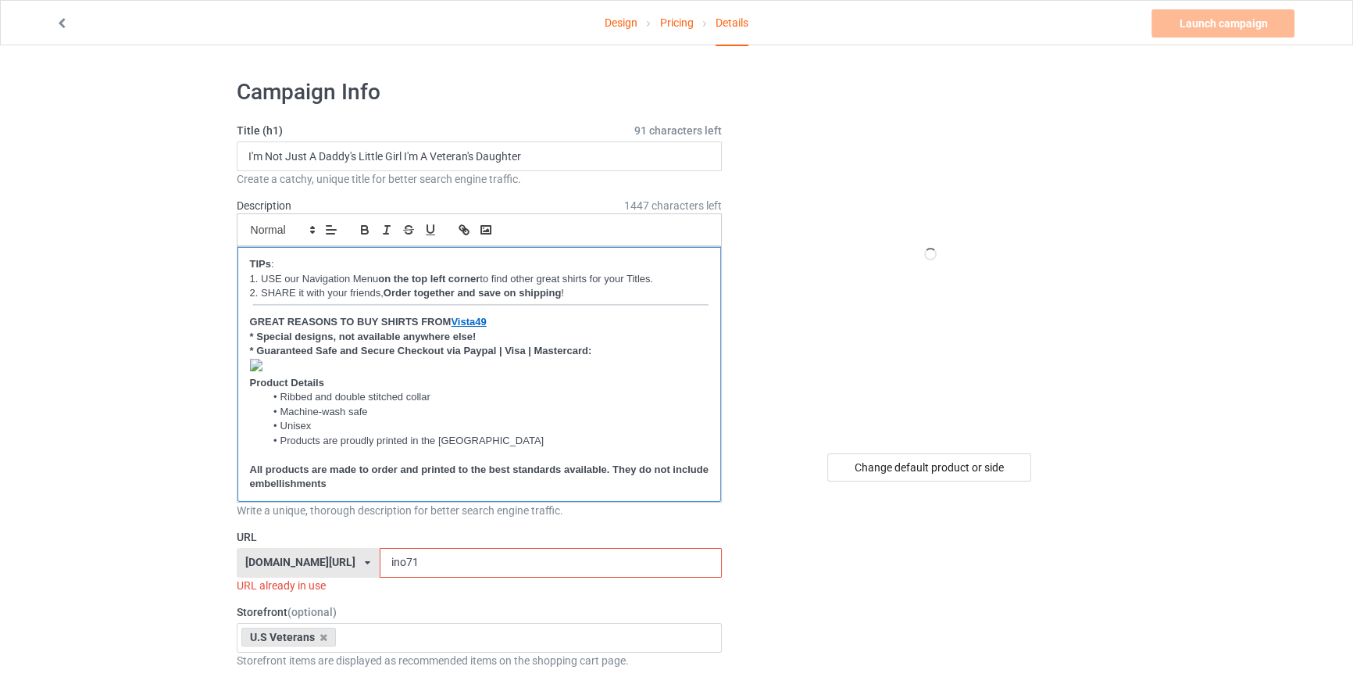
click at [289, 363] on p "﻿" at bounding box center [479, 367] width 459 height 17
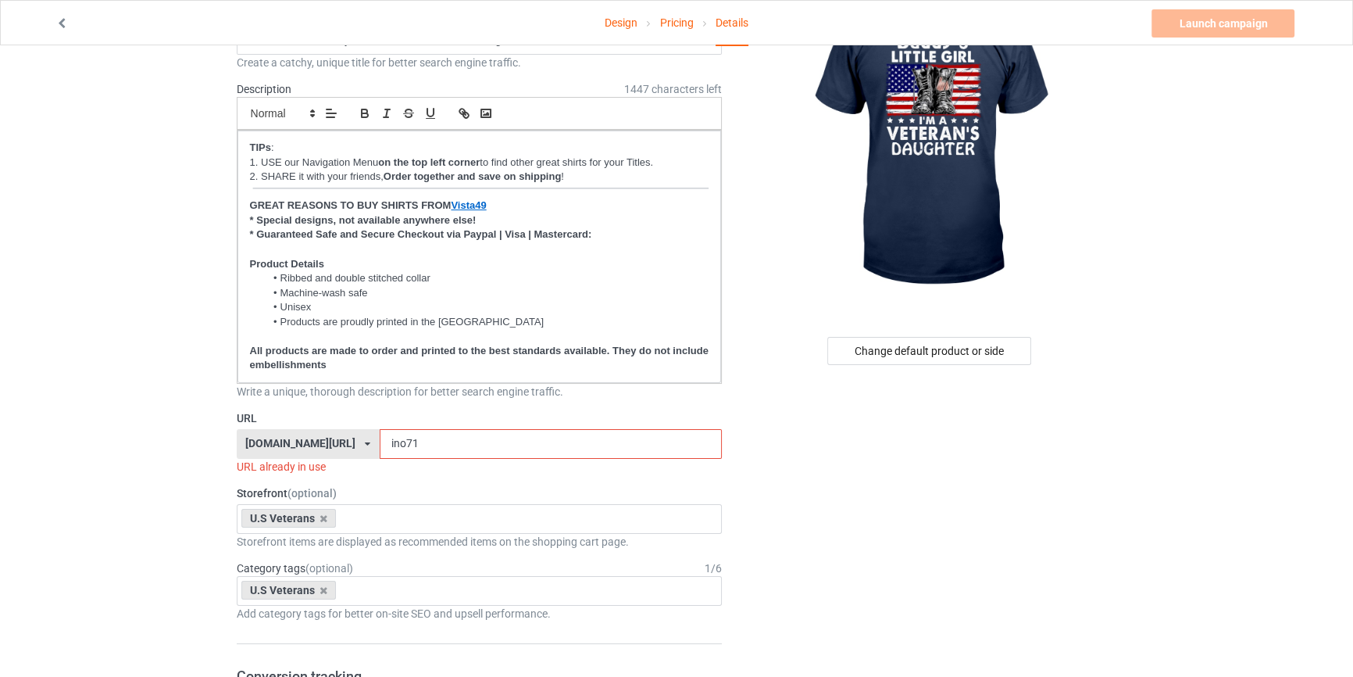
scroll to position [189, 0]
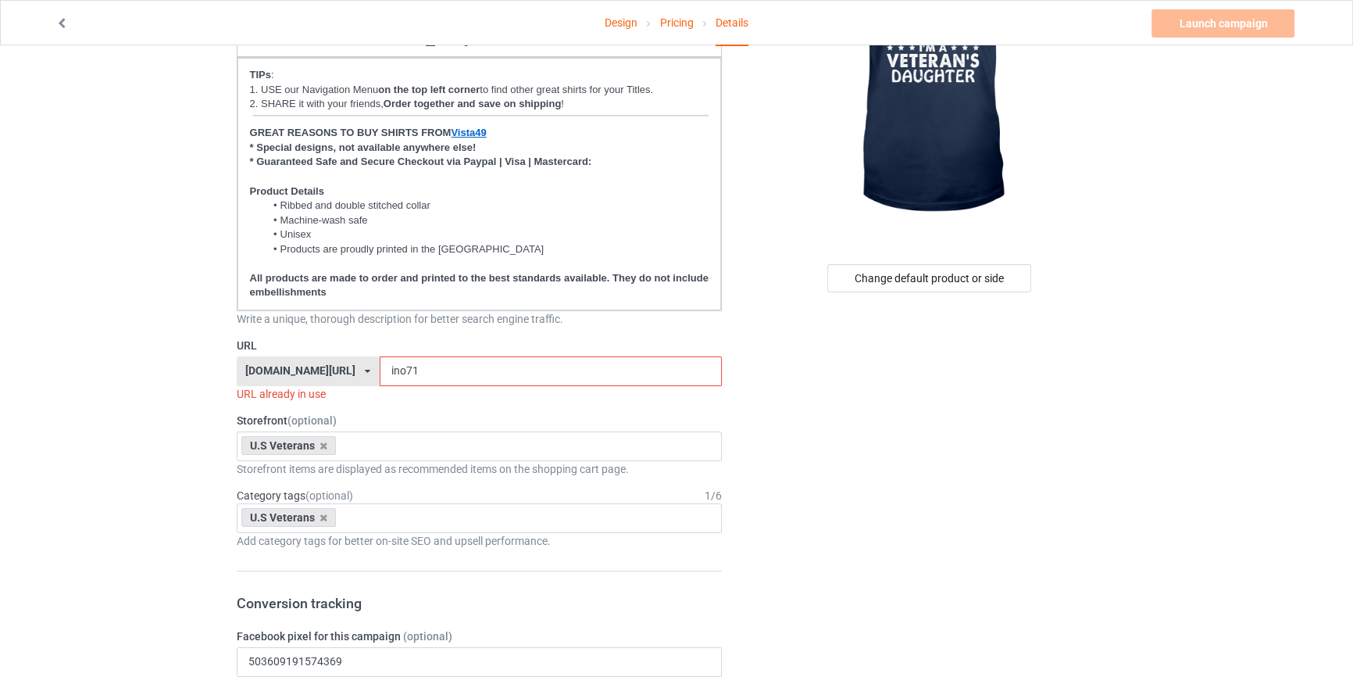
drag, startPoint x: 392, startPoint y: 372, endPoint x: 202, endPoint y: 344, distance: 191.9
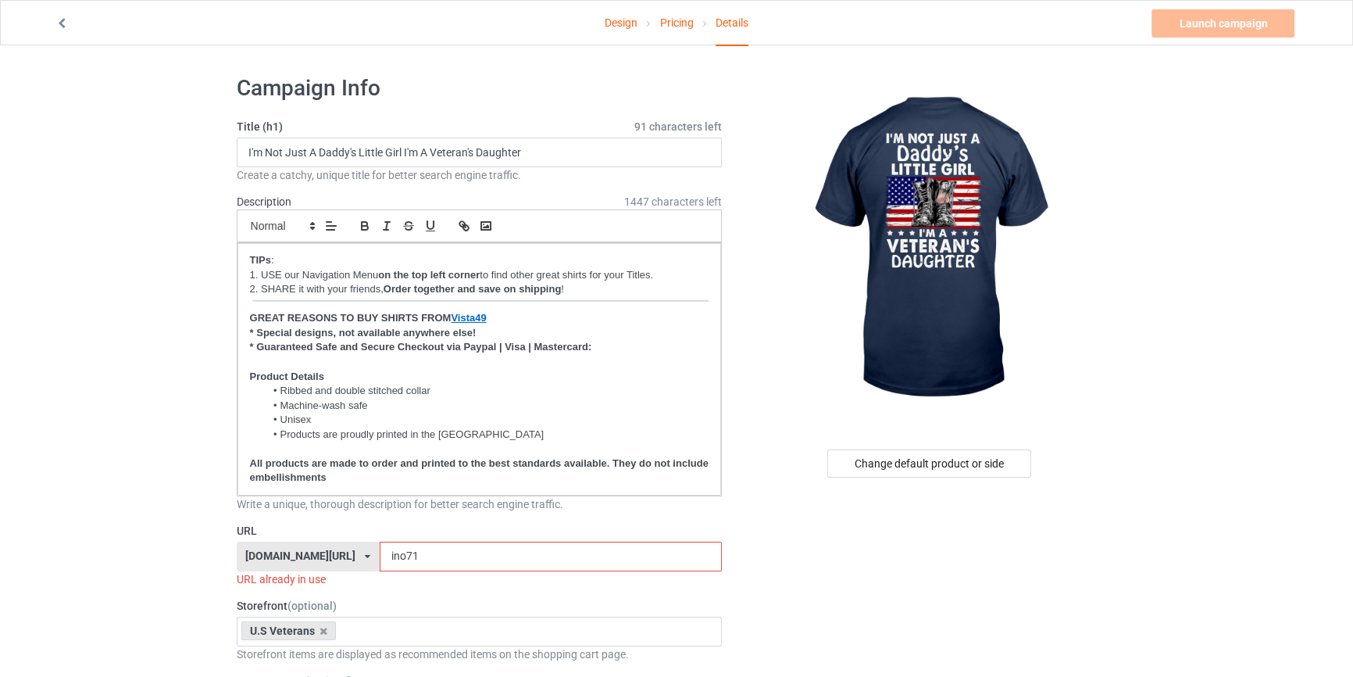
scroll to position [0, 0]
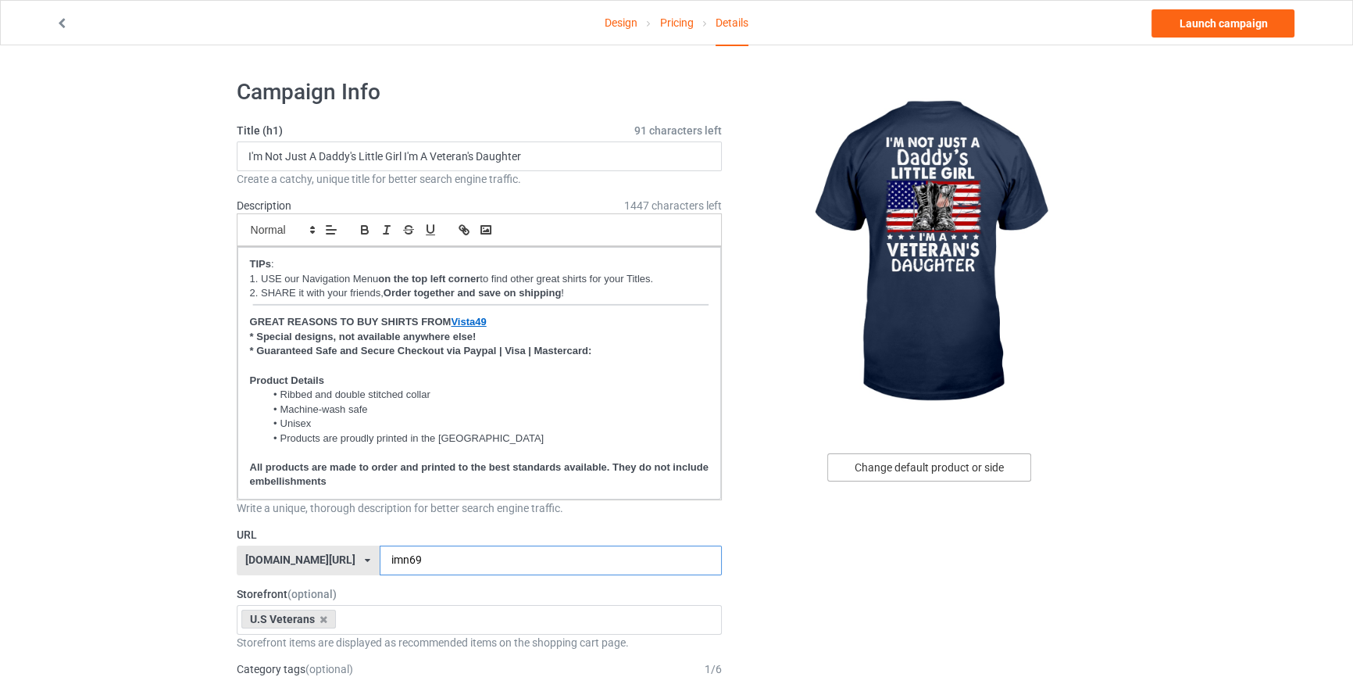
type input "imn69"
click at [956, 463] on div "Change default product or side" at bounding box center [929, 467] width 204 height 28
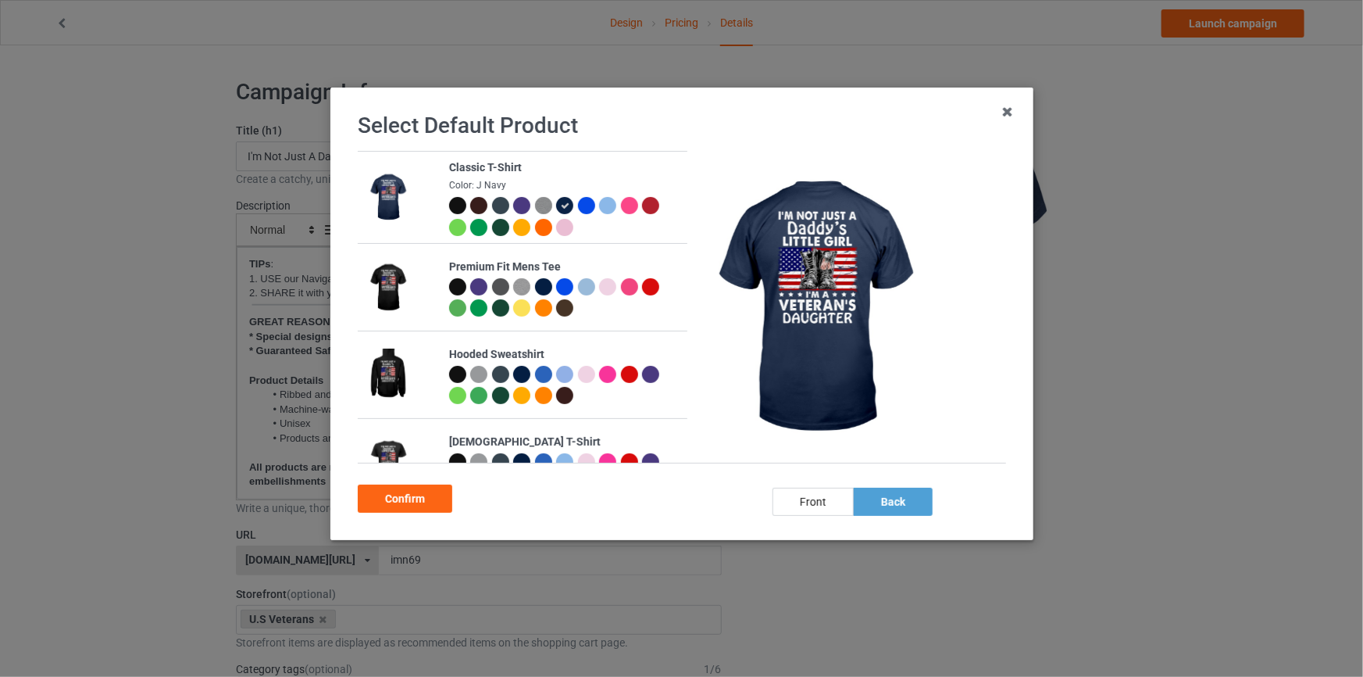
click at [522, 374] on div at bounding box center [521, 374] width 17 height 17
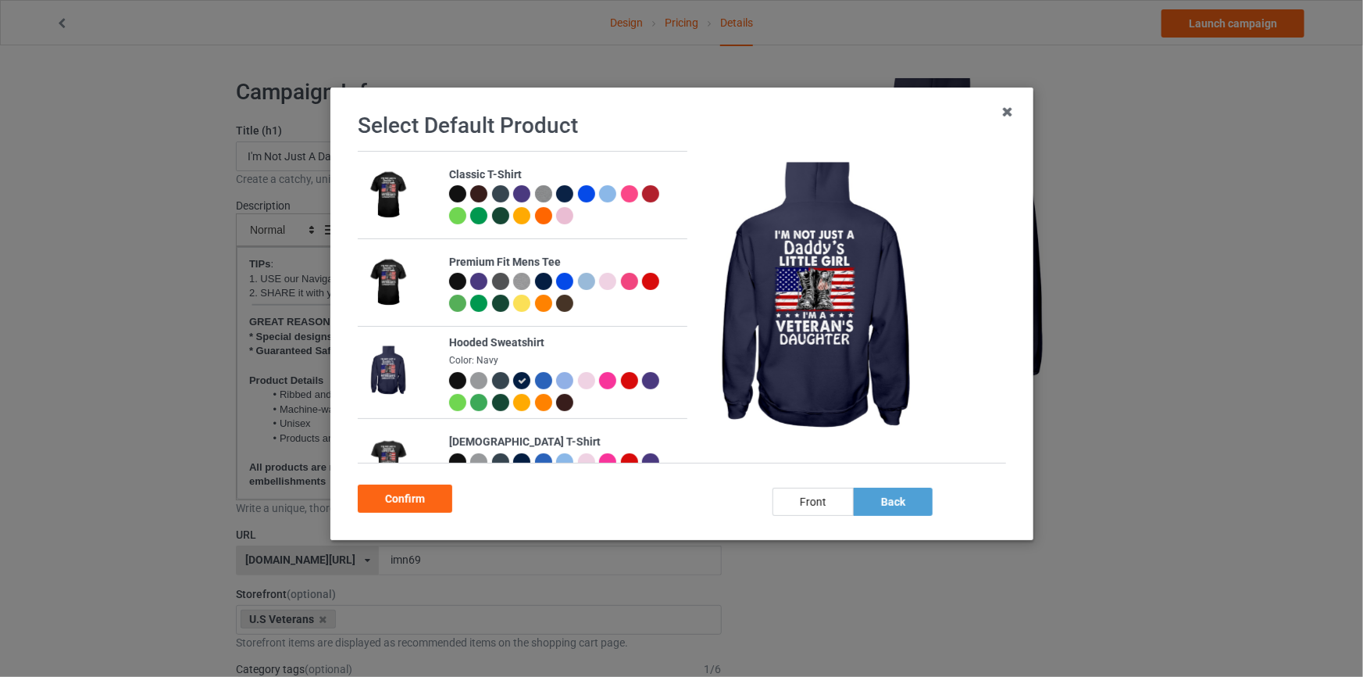
click at [539, 384] on div at bounding box center [542, 380] width 17 height 17
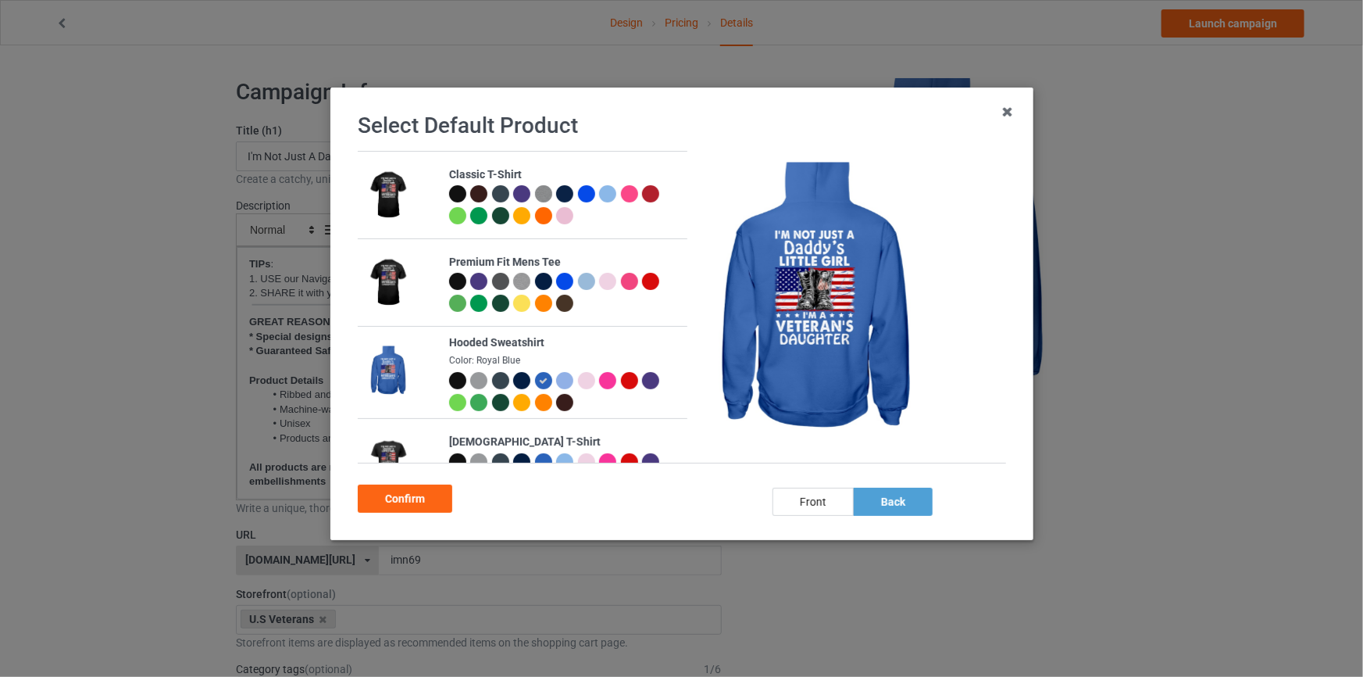
click at [522, 381] on div at bounding box center [521, 380] width 17 height 17
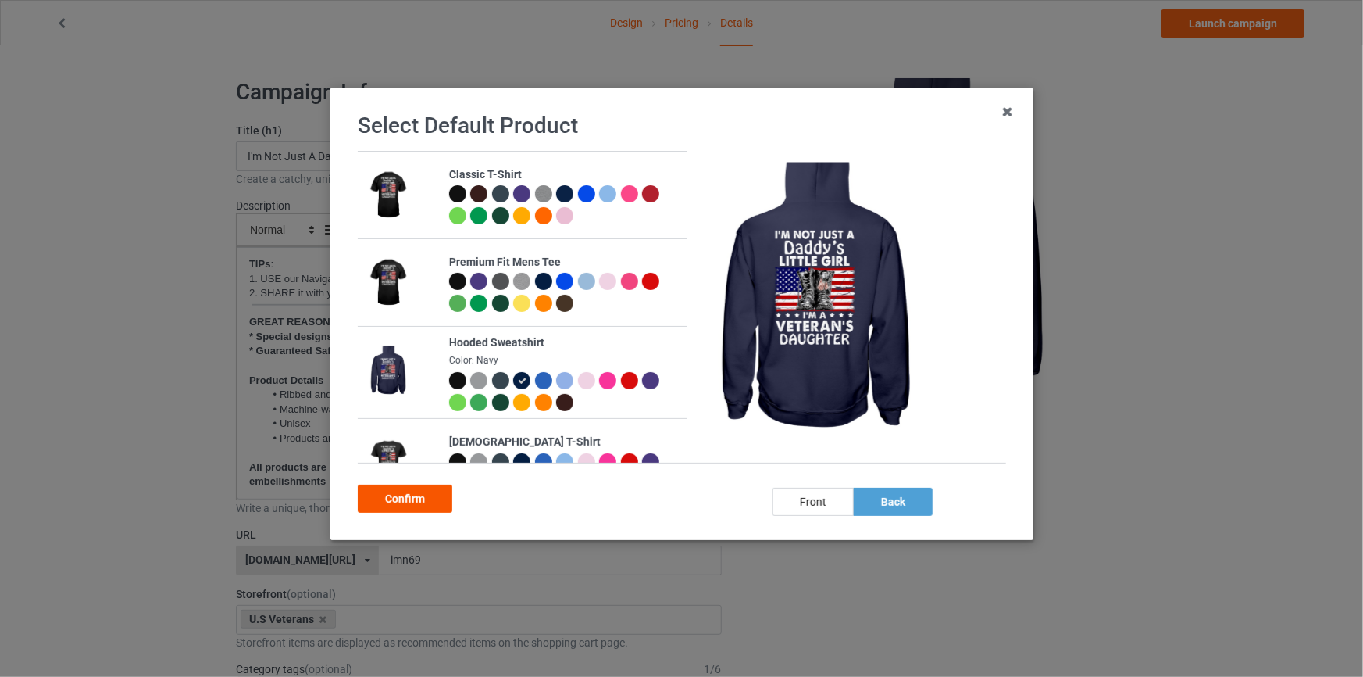
click at [422, 506] on div "Confirm" at bounding box center [405, 498] width 95 height 28
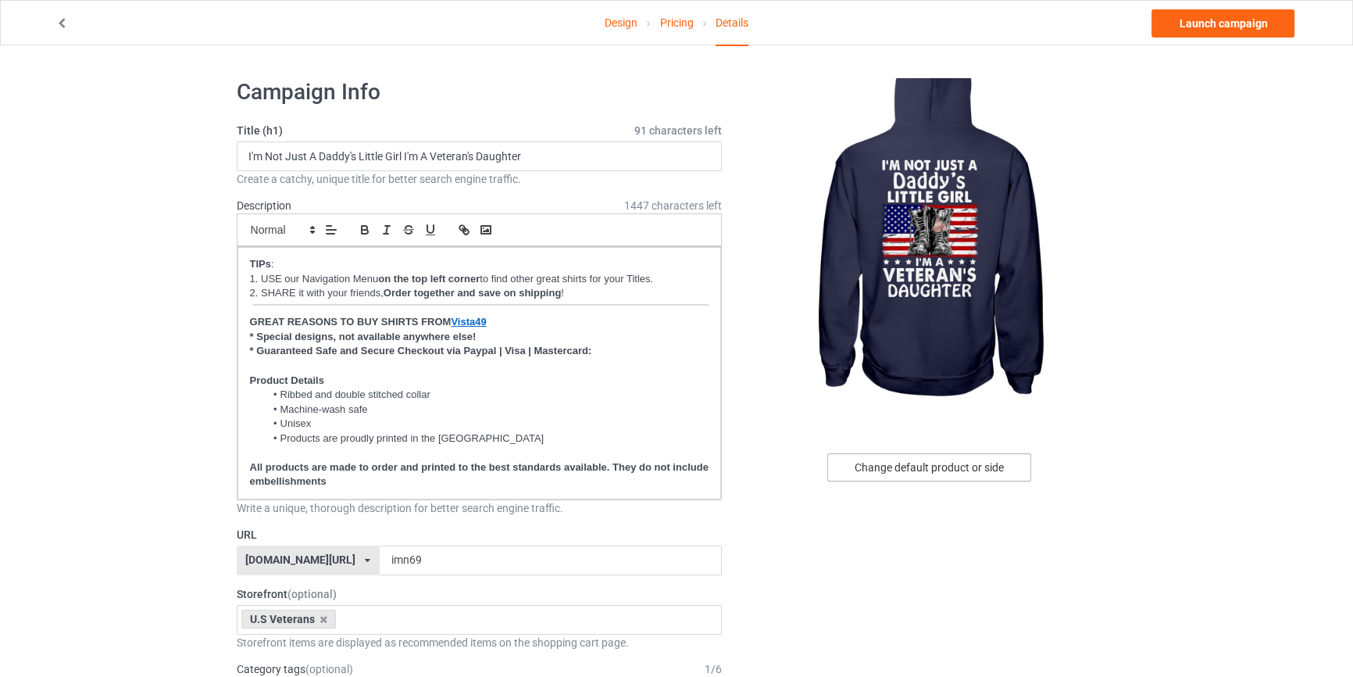
click at [941, 471] on div "Change default product or side" at bounding box center [929, 467] width 204 height 28
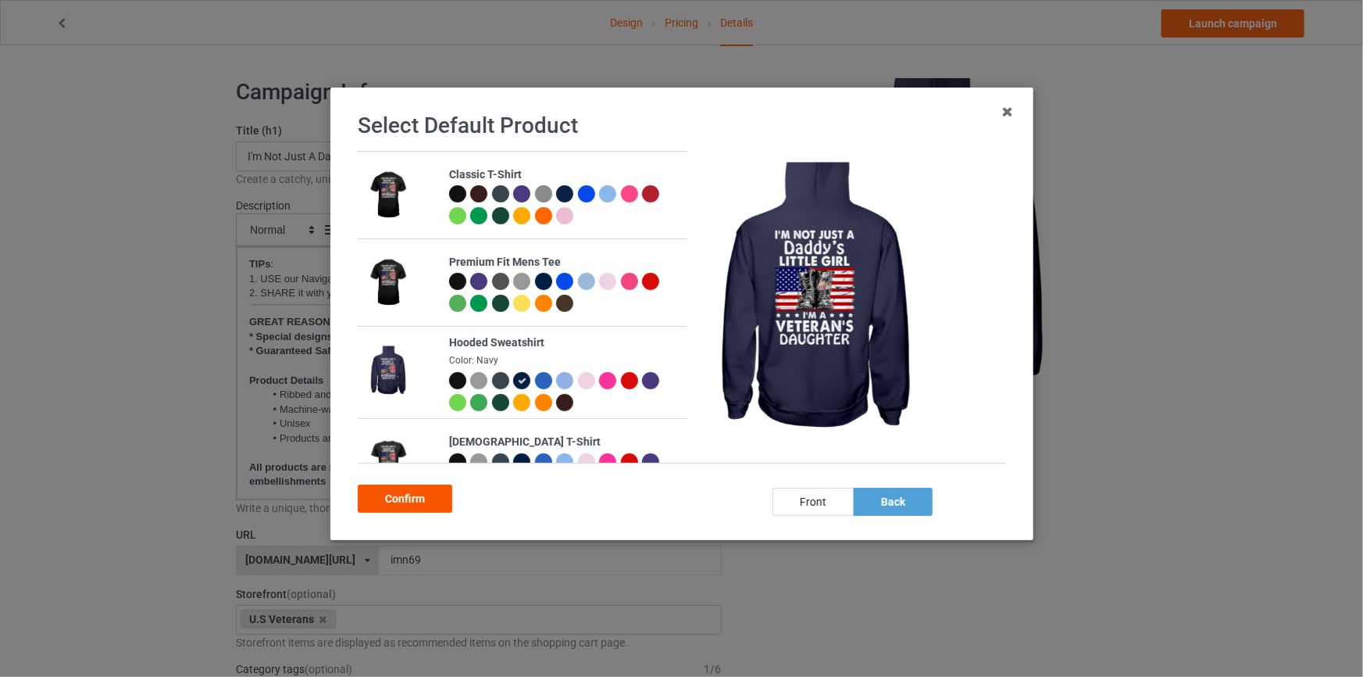
click at [389, 500] on div "Confirm" at bounding box center [405, 498] width 95 height 28
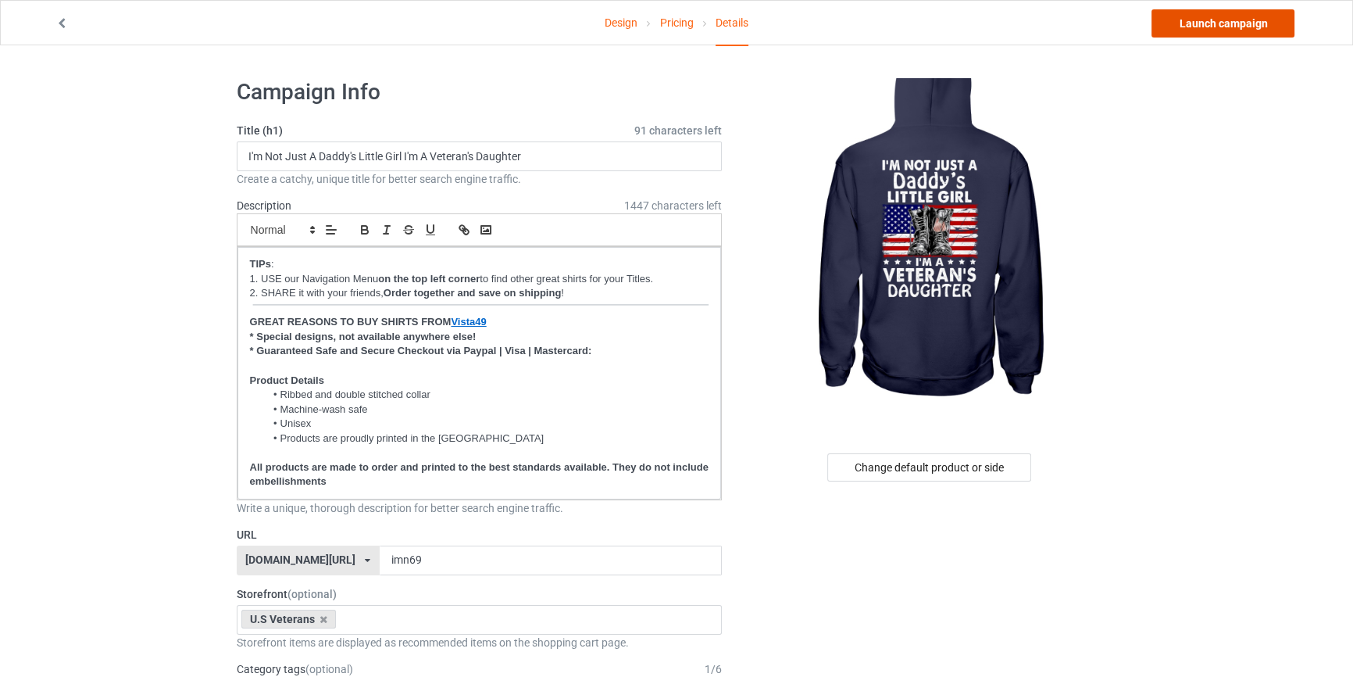
click at [1213, 26] on link "Launch campaign" at bounding box center [1223, 23] width 143 height 28
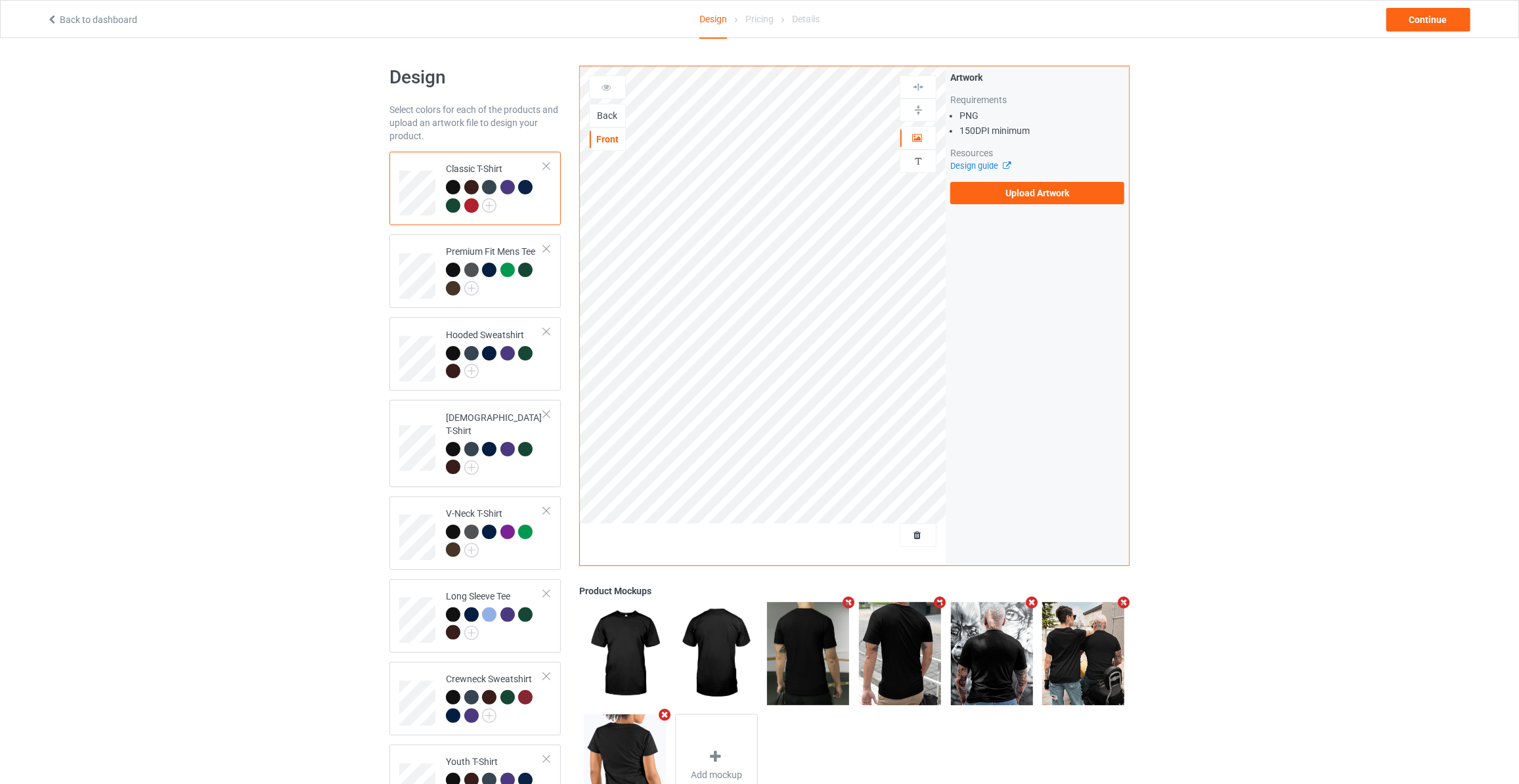
click at [609, 109] on div "Back" at bounding box center [608, 116] width 35 height 13
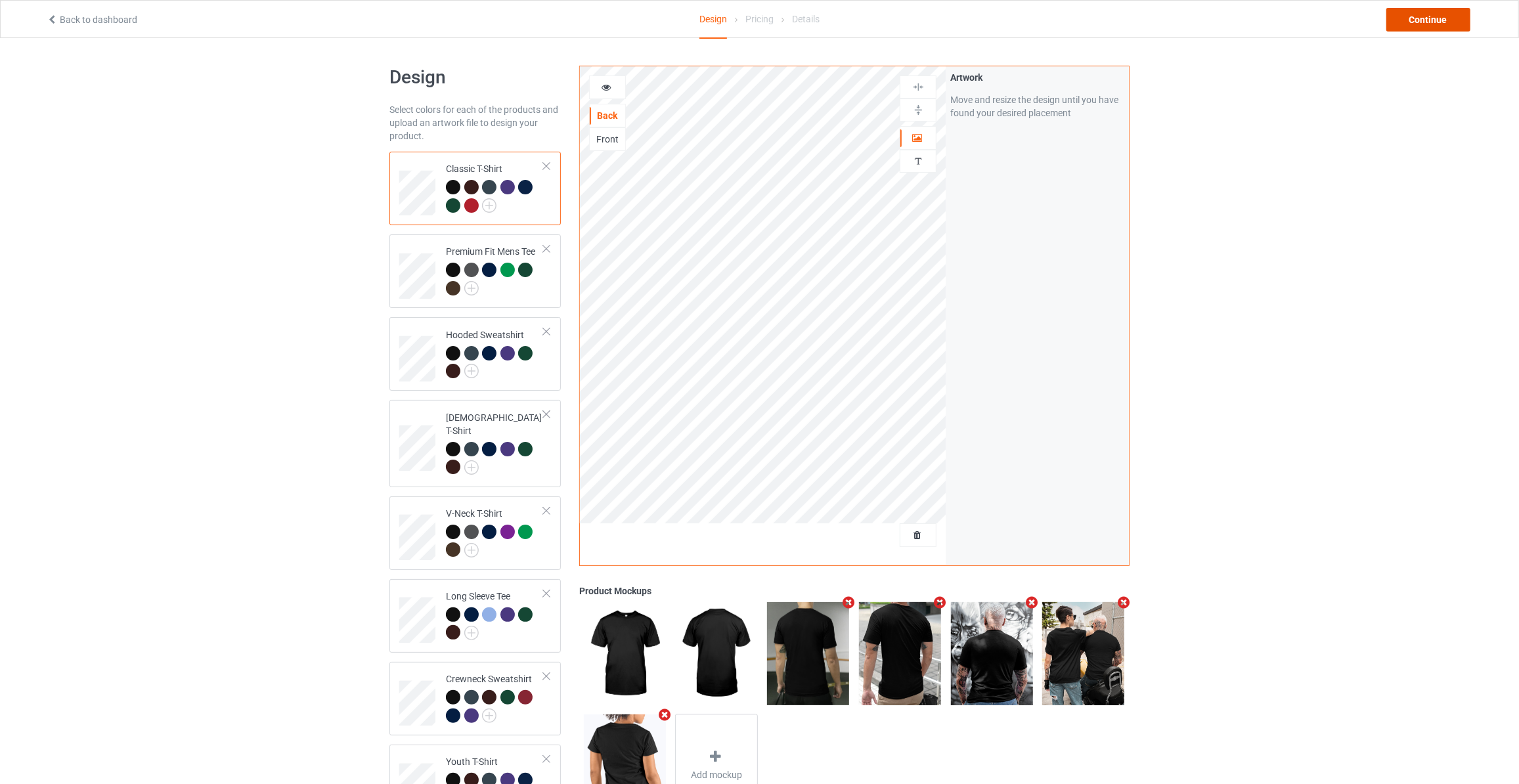
click at [1432, 20] on div "Continue" at bounding box center [1428, 19] width 84 height 24
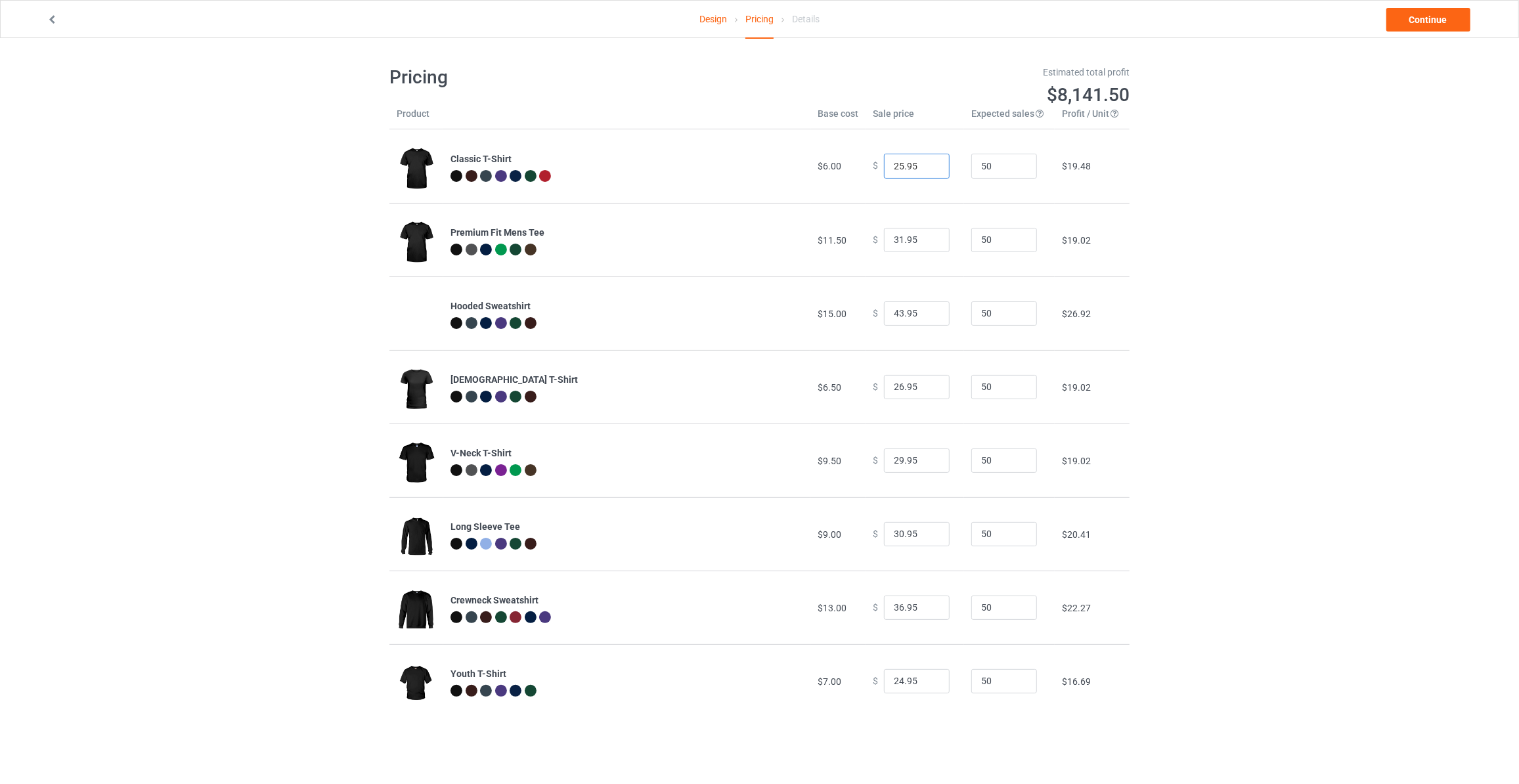
type input "25.95"
click at [924, 171] on input "25.95" at bounding box center [917, 166] width 66 height 25
type input "30.95"
click at [931, 243] on input "30.95" at bounding box center [917, 240] width 66 height 25
type input "42.95"
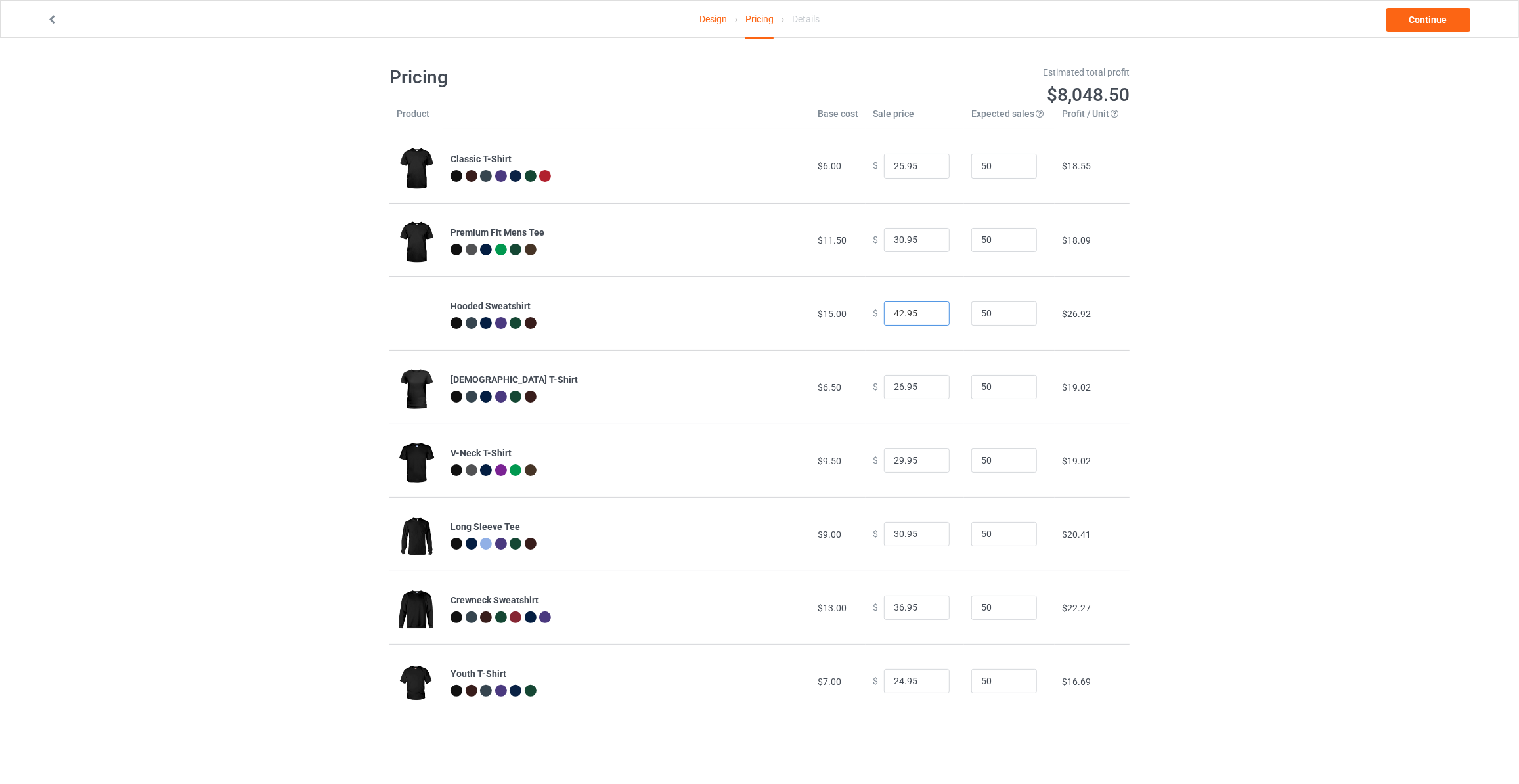
click at [926, 315] on input "42.95" at bounding box center [917, 314] width 66 height 25
type input "25.95"
click at [930, 388] on input "25.95" at bounding box center [917, 387] width 66 height 25
type input "28.95"
click at [930, 464] on input "28.95" at bounding box center [917, 461] width 66 height 25
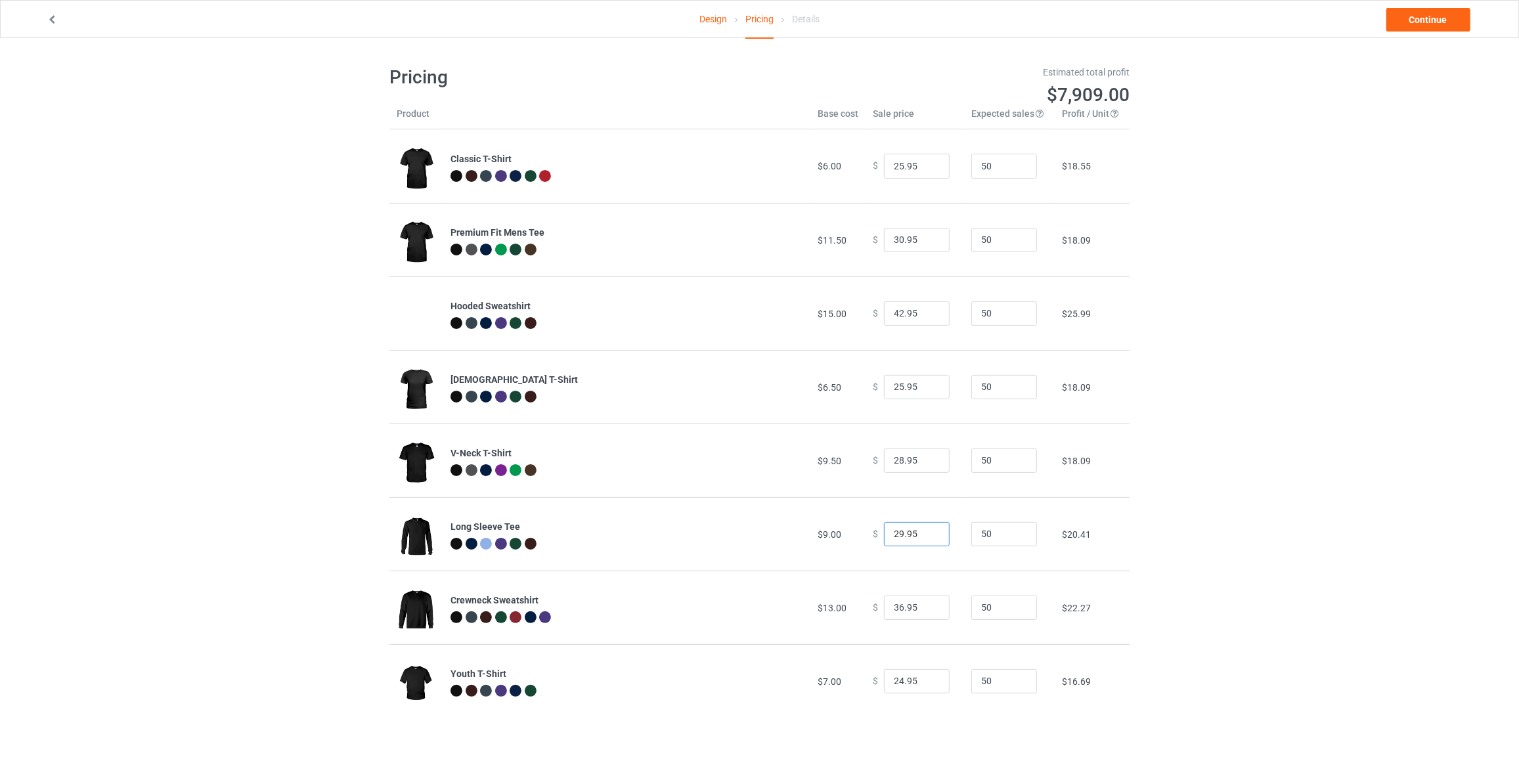
type input "29.95"
click at [924, 539] on input "29.95" at bounding box center [917, 534] width 66 height 25
type input "35.95"
click at [927, 611] on input "35.95" at bounding box center [917, 608] width 66 height 25
click at [1417, 29] on link "Continue" at bounding box center [1428, 19] width 84 height 24
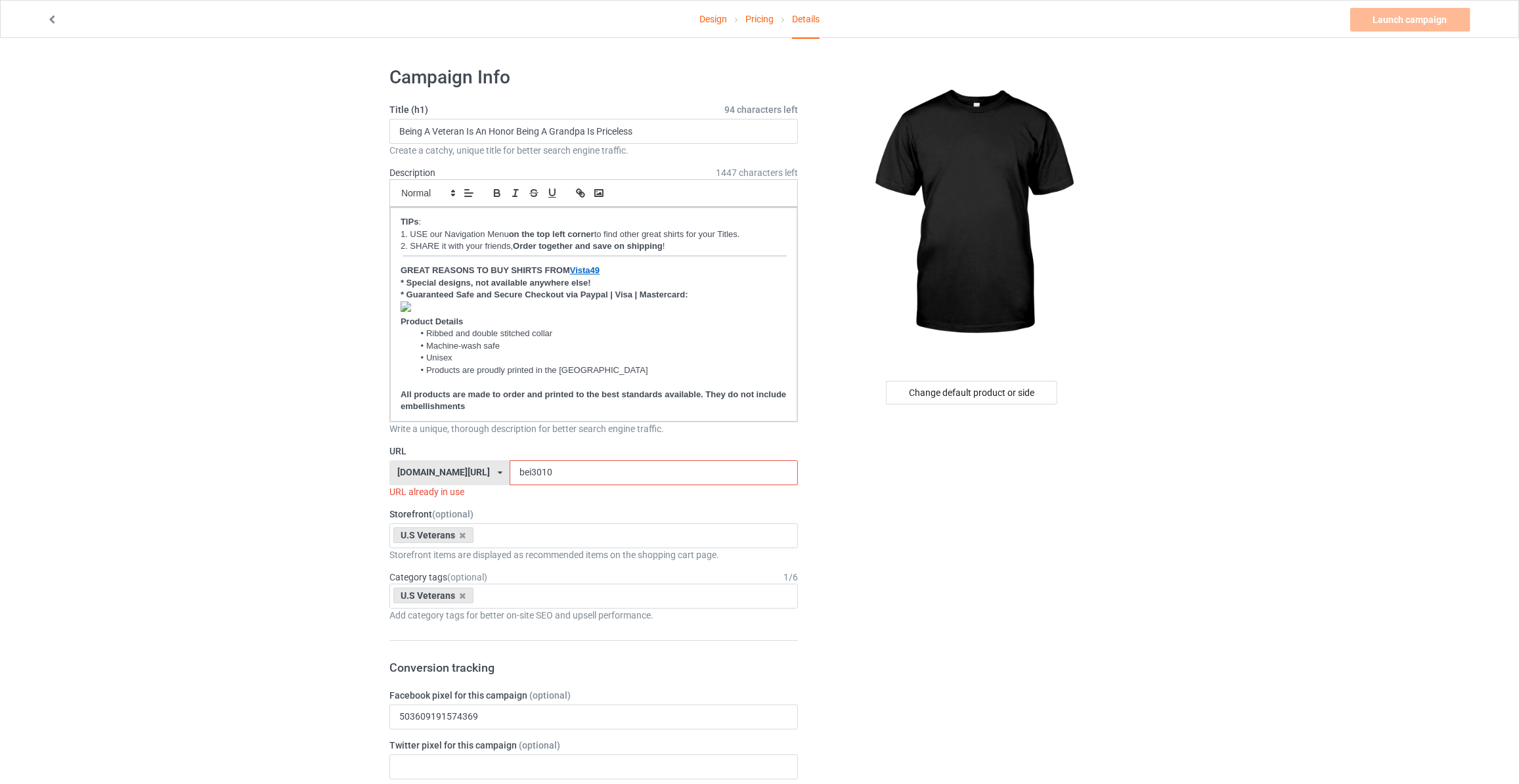
click at [971, 404] on div "Change default product or side" at bounding box center [973, 773] width 332 height 1434
click at [988, 387] on div "Change default product or side" at bounding box center [972, 392] width 171 height 24
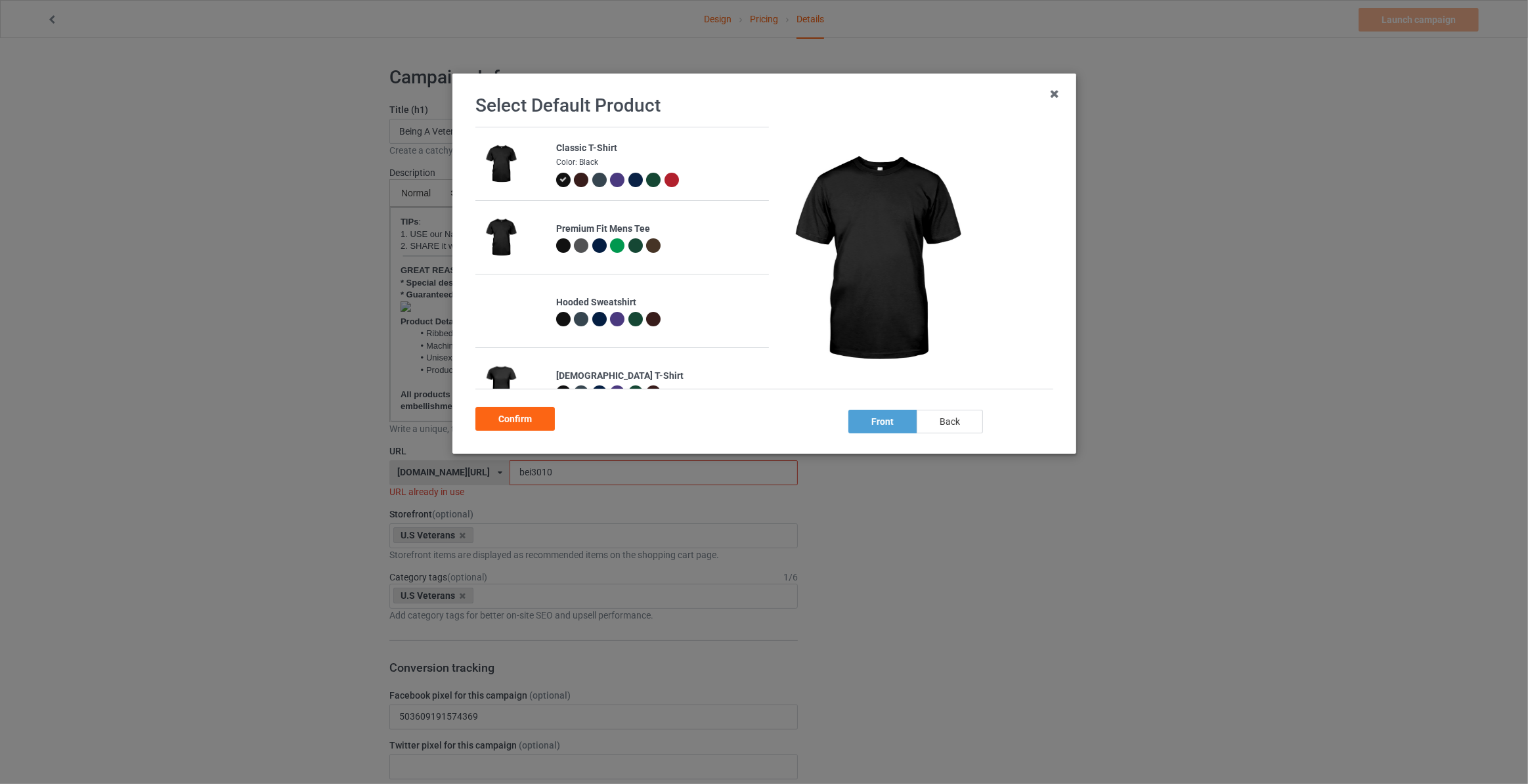
click at [951, 431] on div "back" at bounding box center [950, 422] width 66 height 24
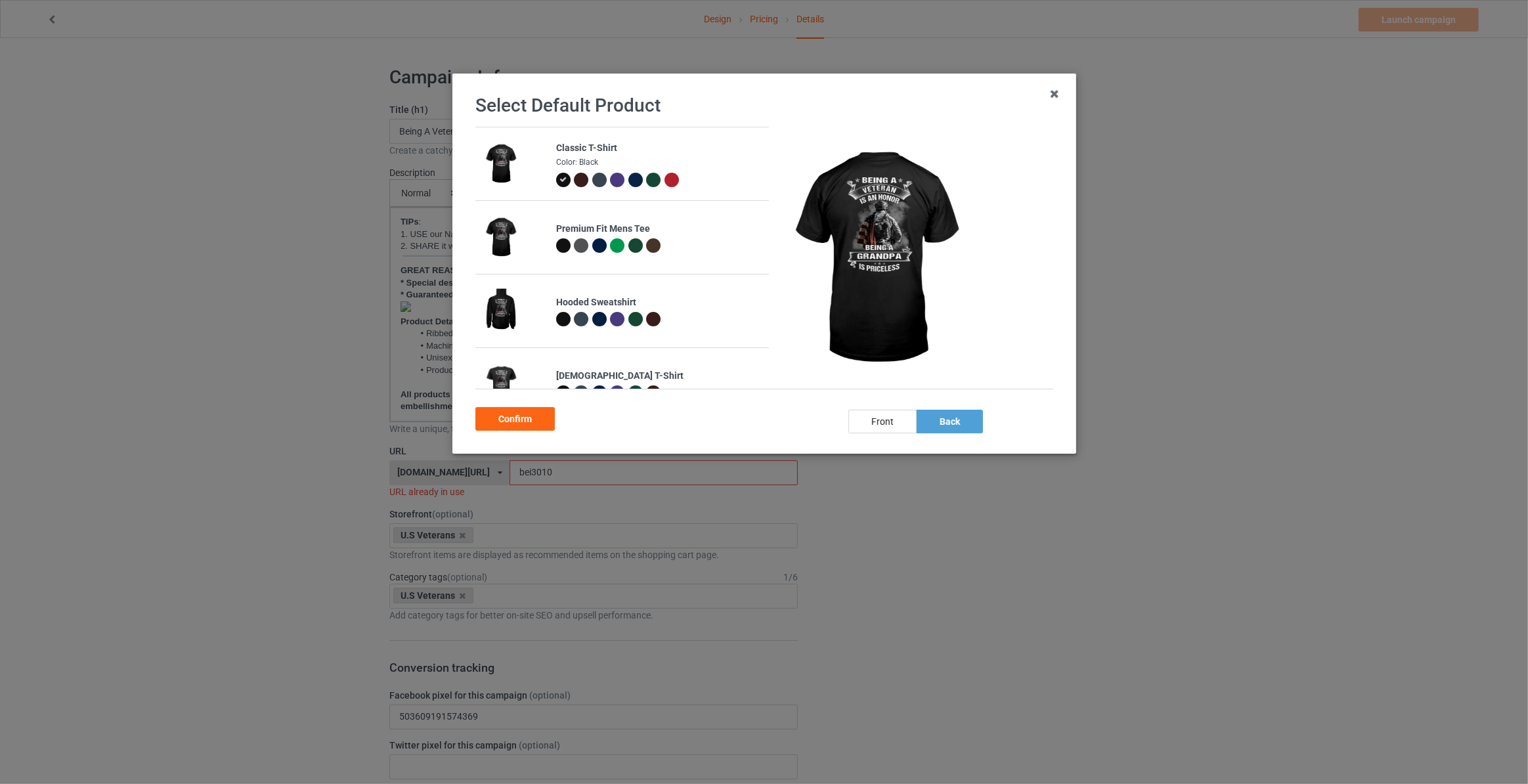
click at [561, 323] on div at bounding box center [562, 318] width 14 height 14
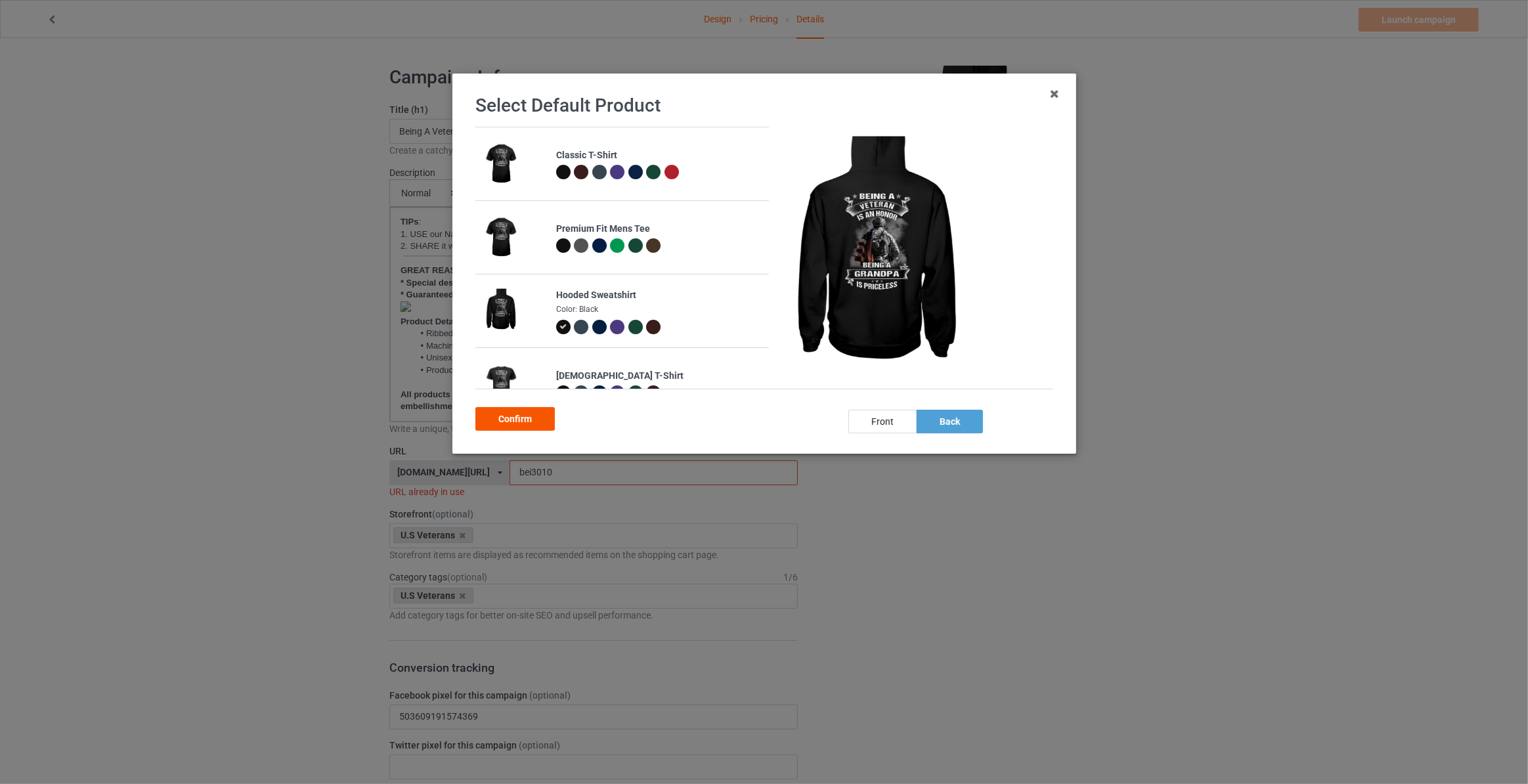
click at [515, 418] on div "Confirm" at bounding box center [515, 418] width 80 height 24
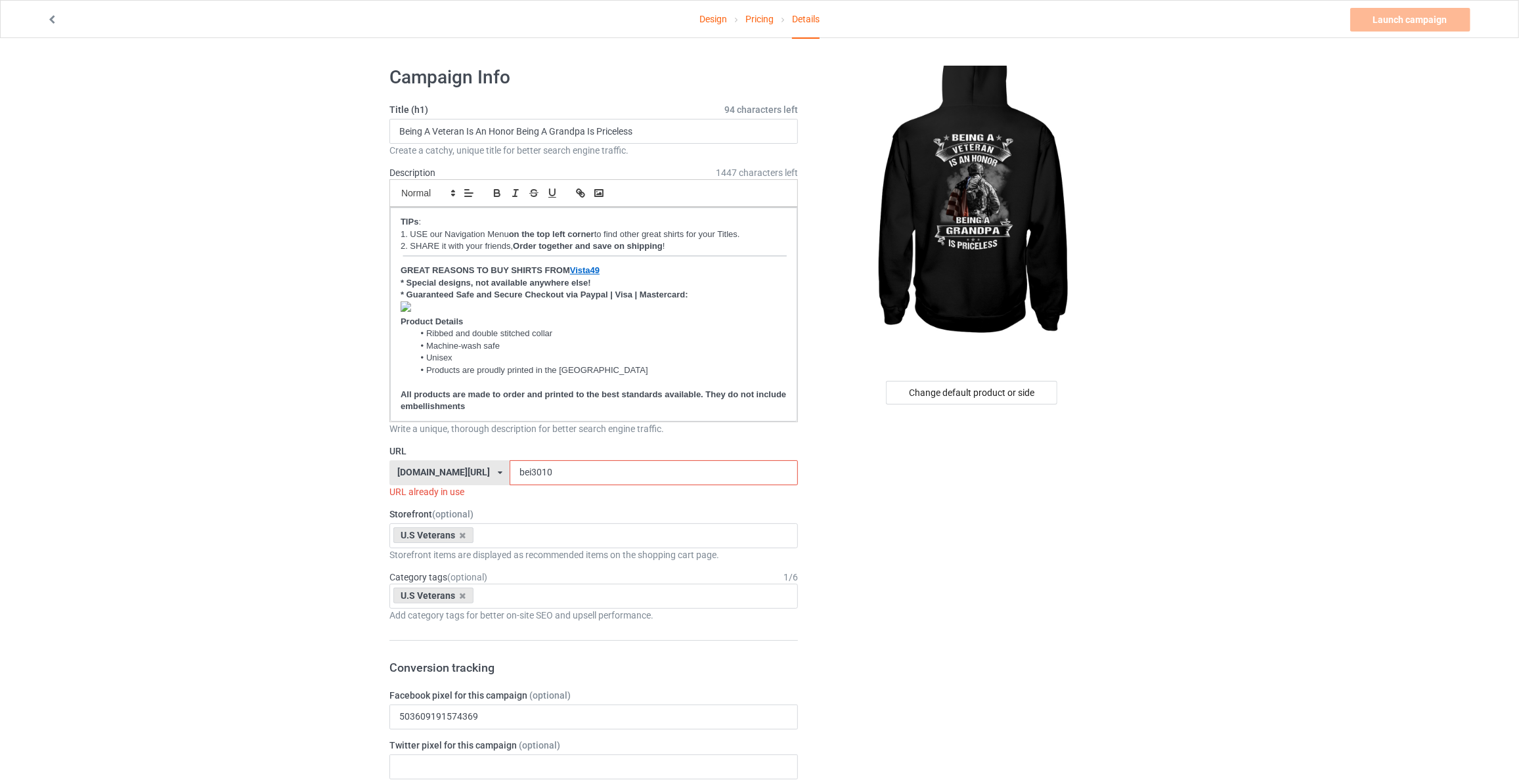
drag, startPoint x: 502, startPoint y: 466, endPoint x: 466, endPoint y: 419, distance: 59.2
click at [509, 462] on input "bei3010" at bounding box center [653, 473] width 287 height 25
click at [414, 304] on p "﻿" at bounding box center [593, 308] width 386 height 14
drag, startPoint x: 527, startPoint y: 467, endPoint x: 293, endPoint y: 444, distance: 235.1
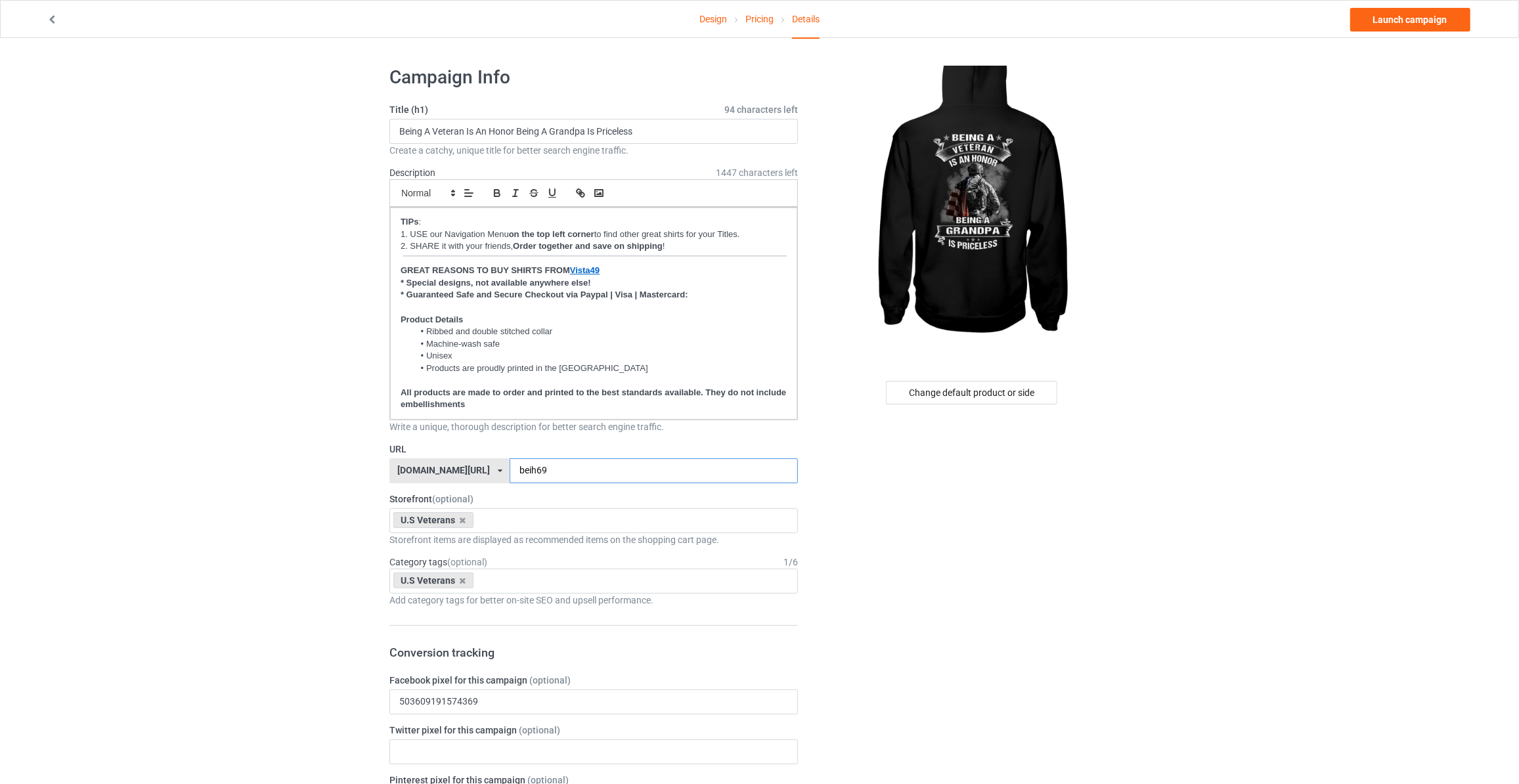
type input "beih69"
click at [1406, 24] on link "Launch campaign" at bounding box center [1410, 19] width 120 height 24
